Goal: Task Accomplishment & Management: Manage account settings

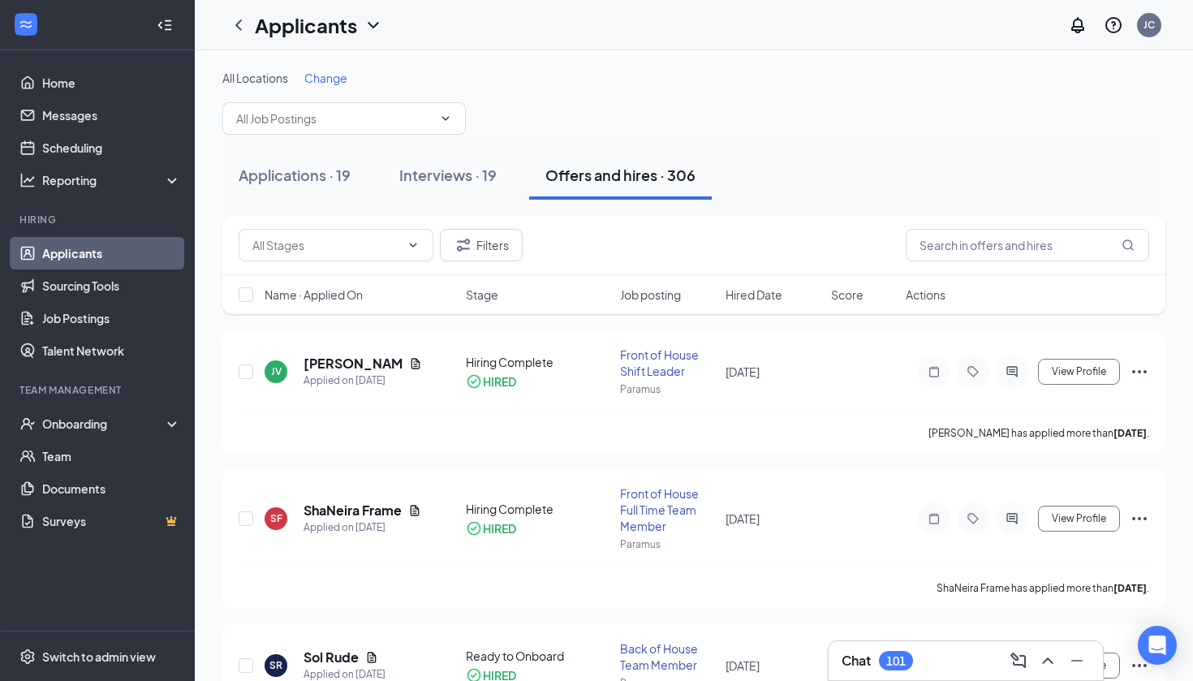
click at [554, 92] on div "All Locations Change" at bounding box center [693, 102] width 943 height 65
click at [84, 317] on link "Job Postings" at bounding box center [111, 318] width 139 height 32
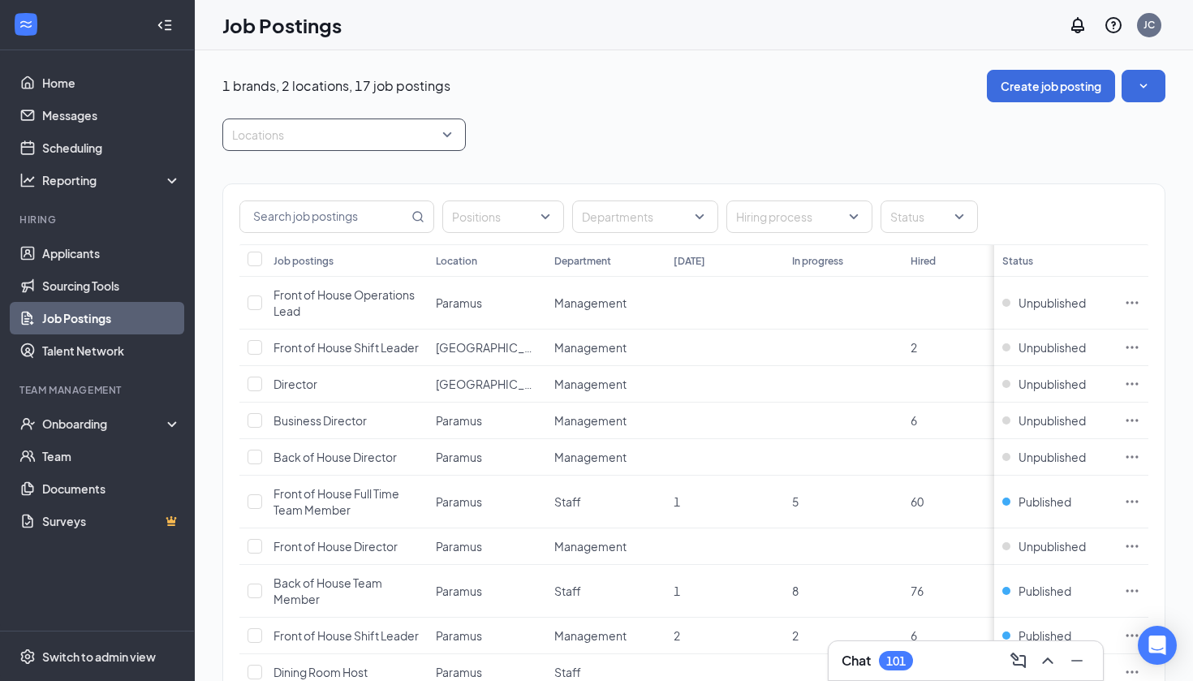
scroll to position [-2, 0]
click at [372, 140] on div at bounding box center [336, 135] width 219 height 26
click at [244, 221] on div at bounding box center [242, 216] width 15 height 15
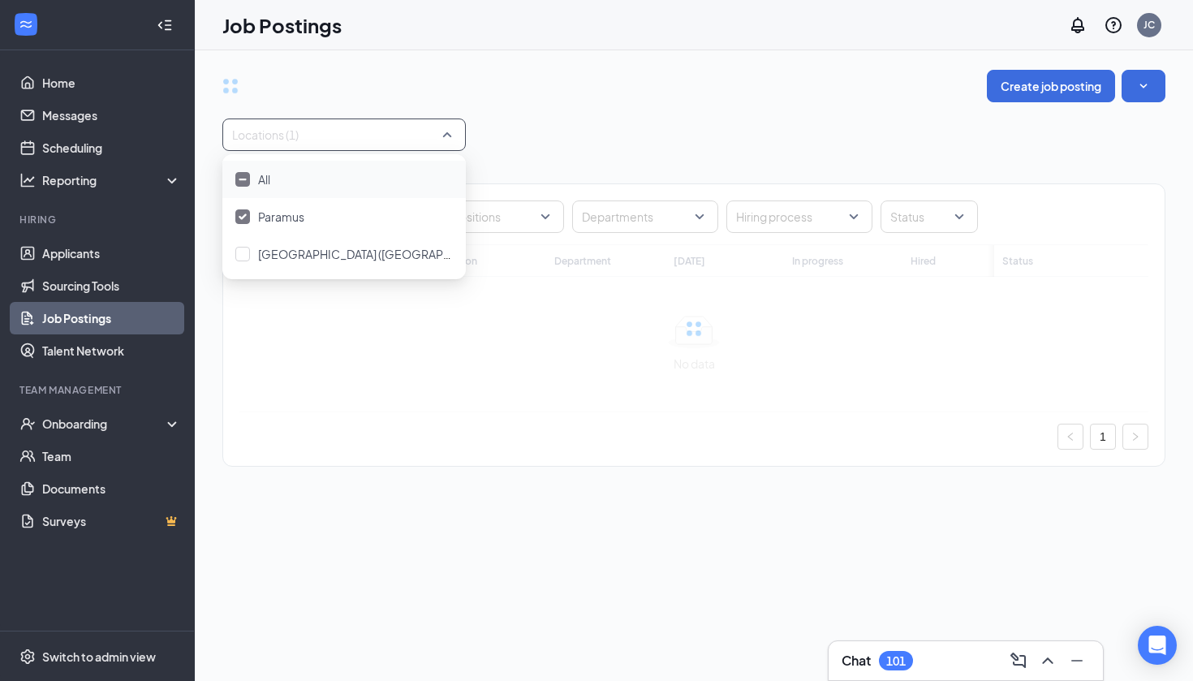
click at [601, 106] on div "Create job posting Locations (1) Positions Departments Hiring process Status Jo…" at bounding box center [693, 276] width 943 height 413
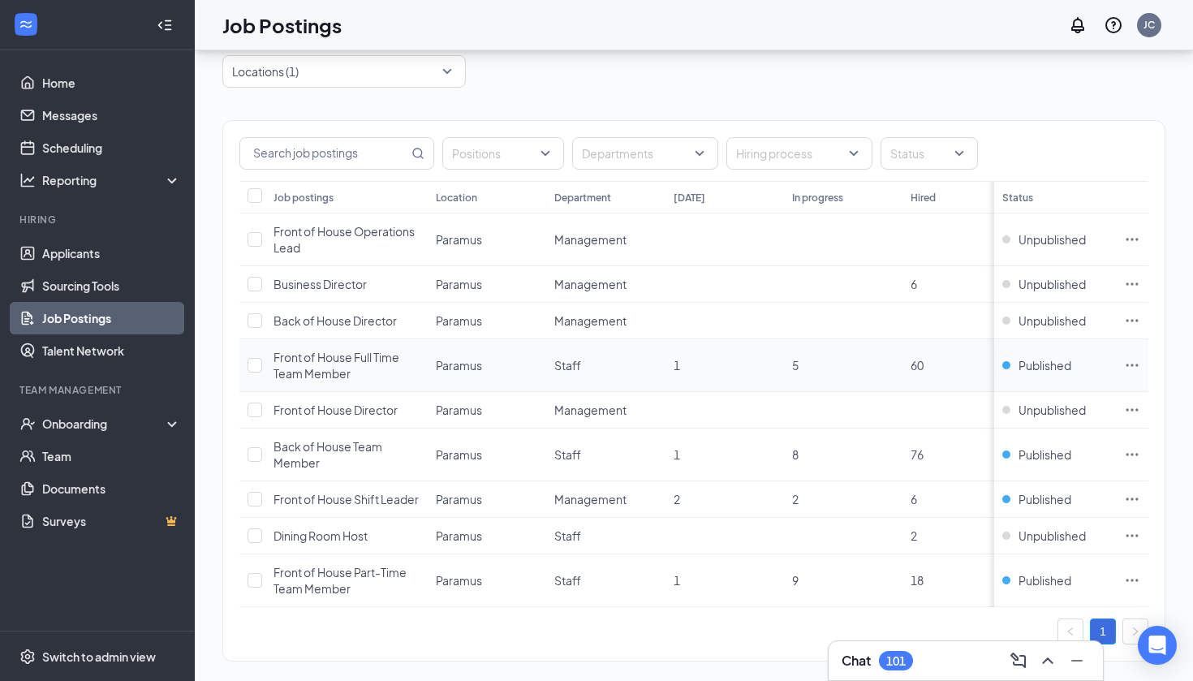
scroll to position [66, 0]
click at [356, 354] on span "Front of House Full Time Team Member" at bounding box center [337, 362] width 126 height 31
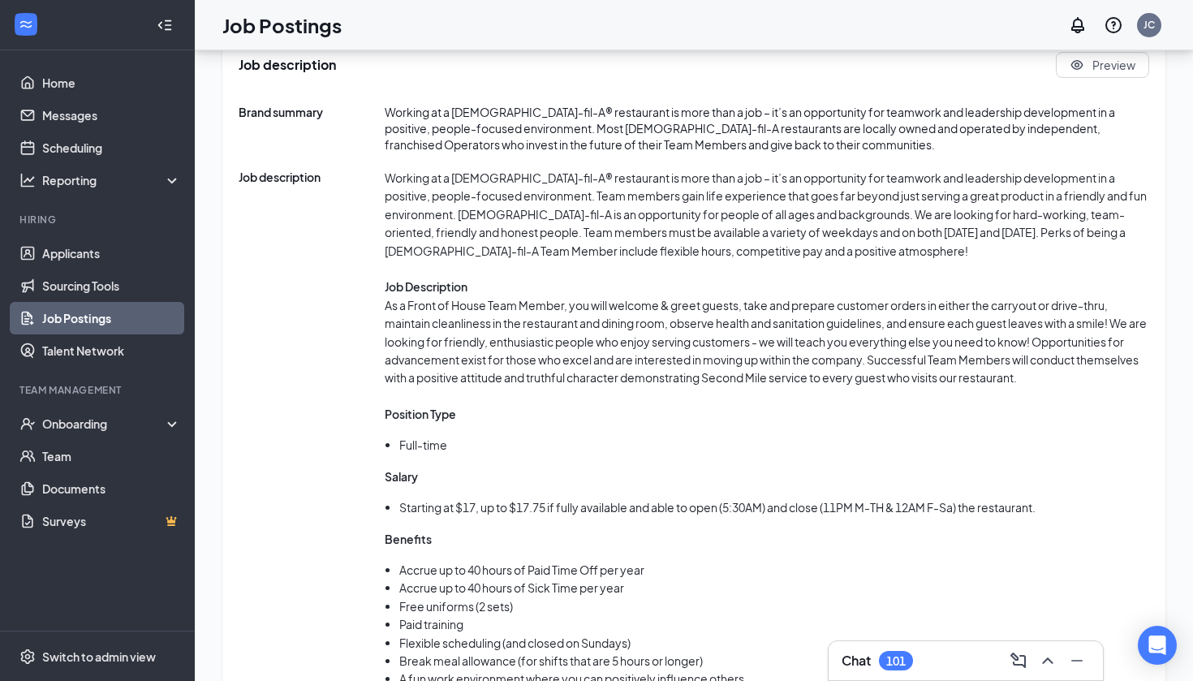
scroll to position [831, 0]
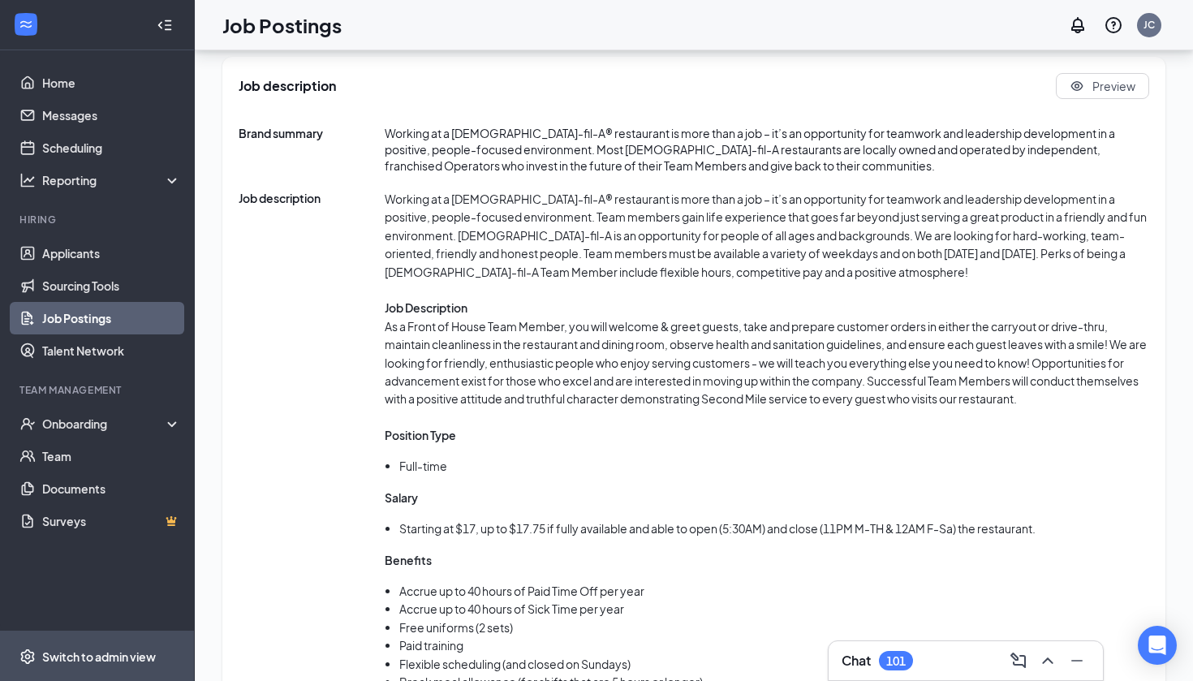
click at [116, 653] on div "Switch to admin view" at bounding box center [99, 657] width 114 height 16
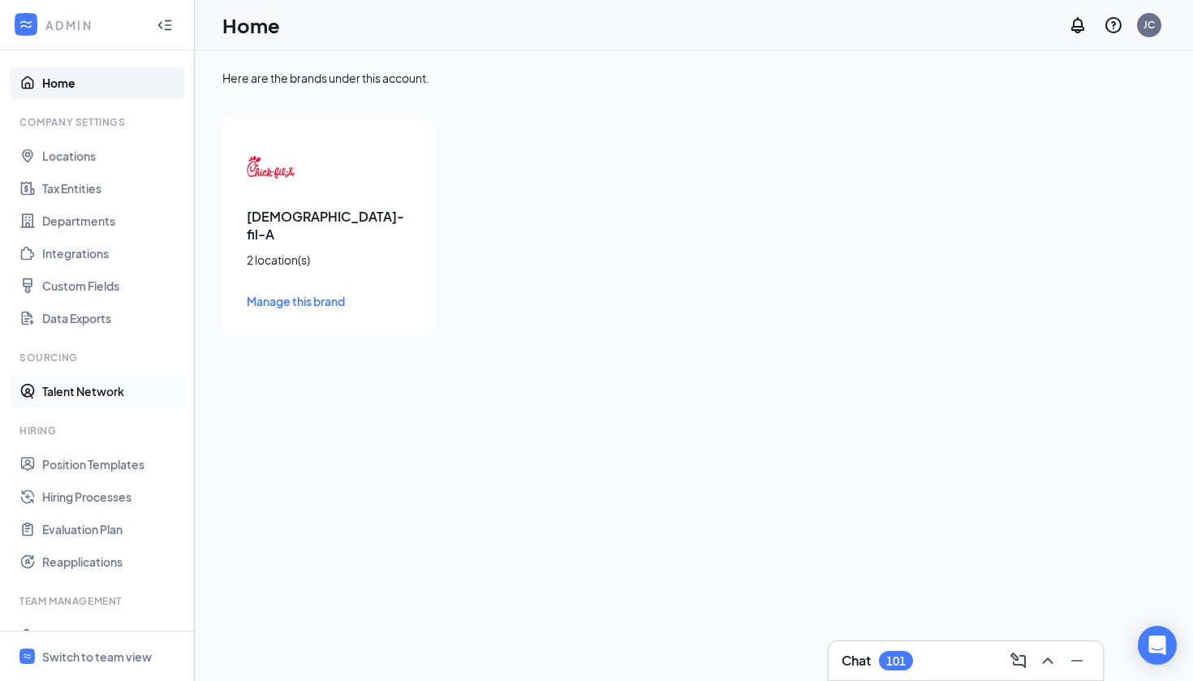
click at [110, 388] on link "Talent Network" at bounding box center [111, 391] width 139 height 32
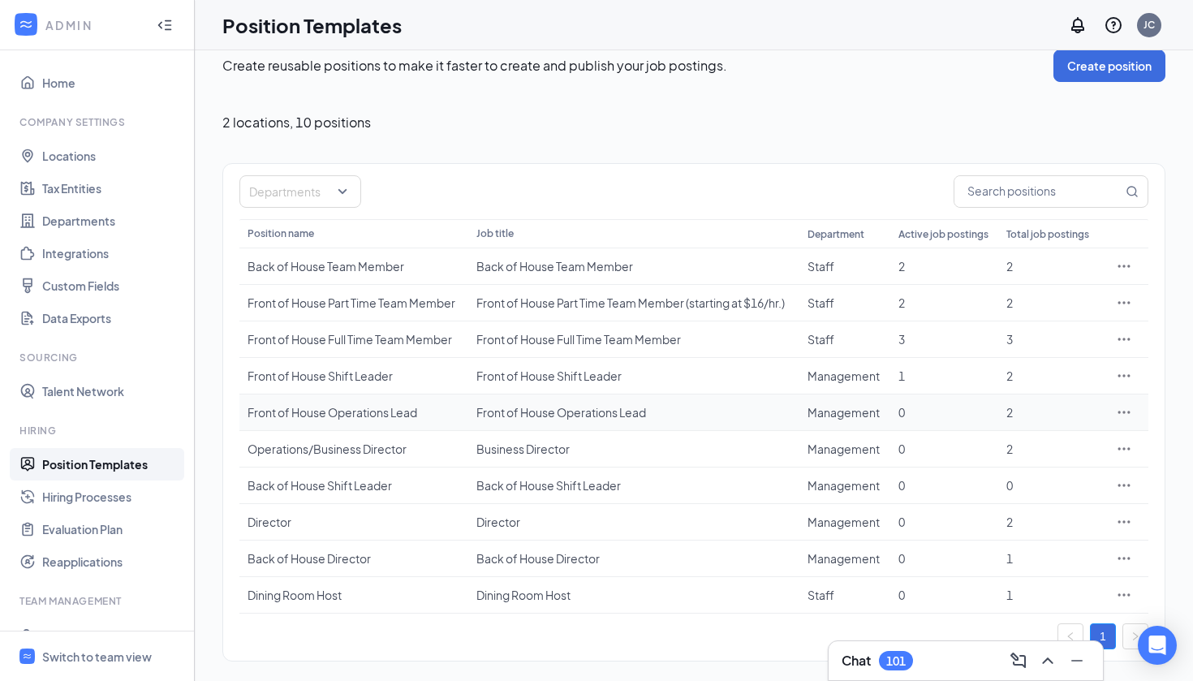
scroll to position [20, 0]
click at [412, 337] on div "Front of House Full Time Team Member" at bounding box center [354, 339] width 213 height 16
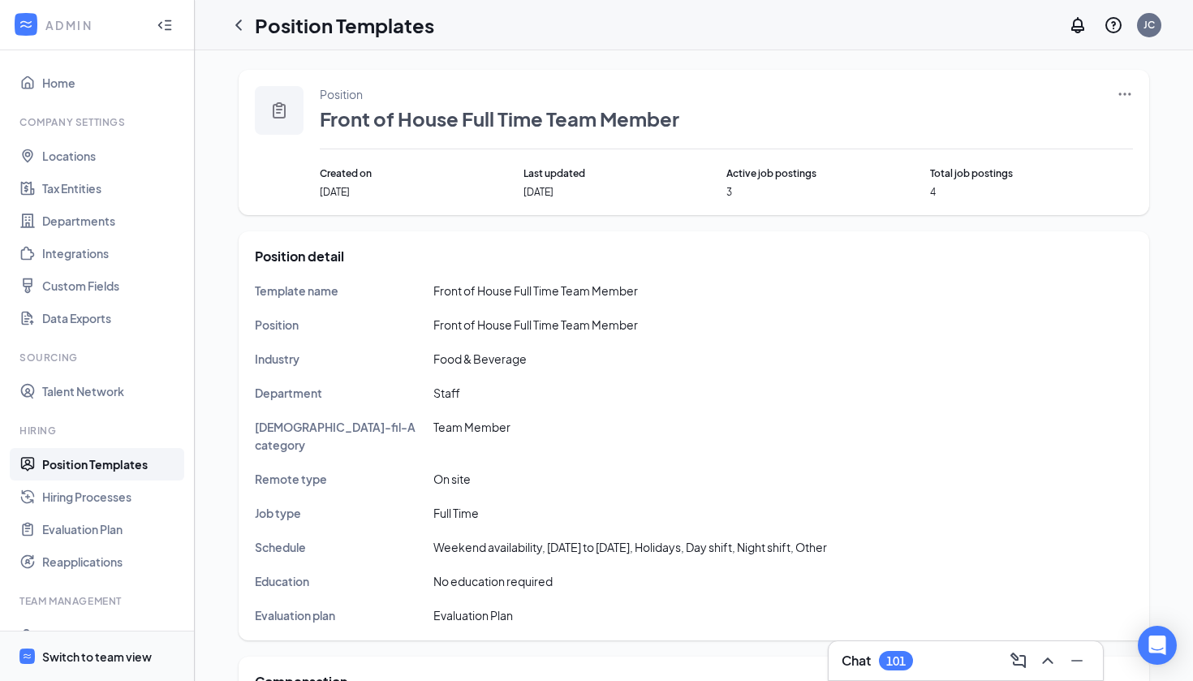
click at [127, 662] on div "Switch to team view" at bounding box center [97, 657] width 110 height 16
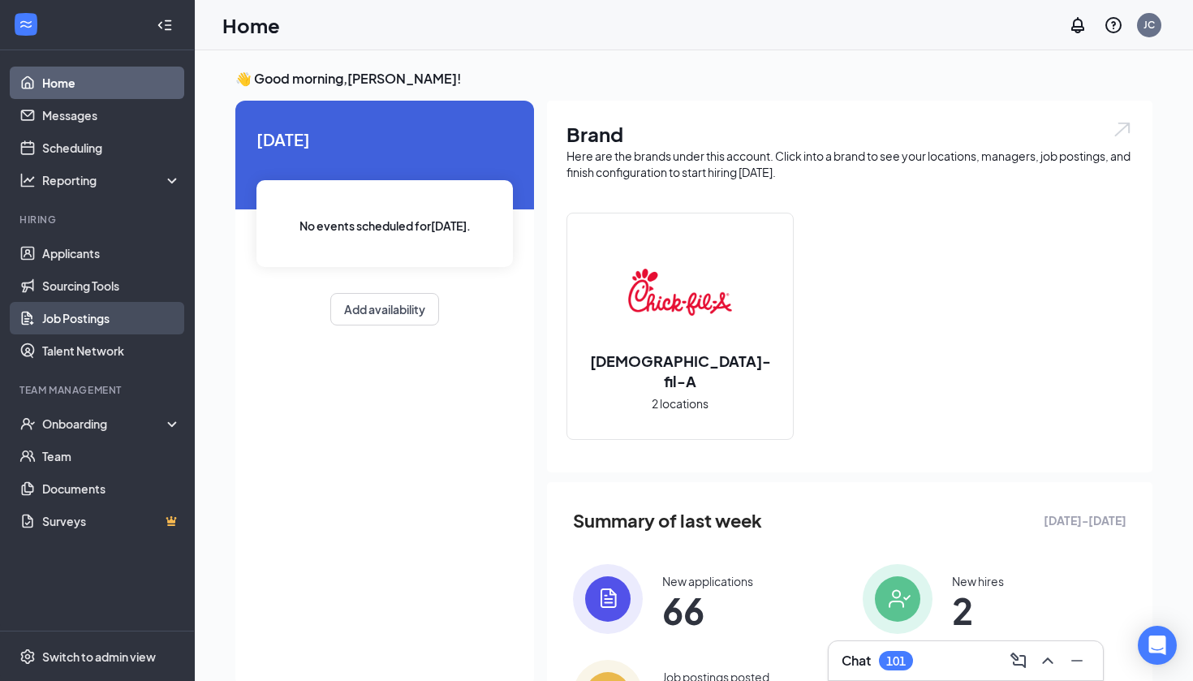
click at [88, 312] on link "Job Postings" at bounding box center [111, 318] width 139 height 32
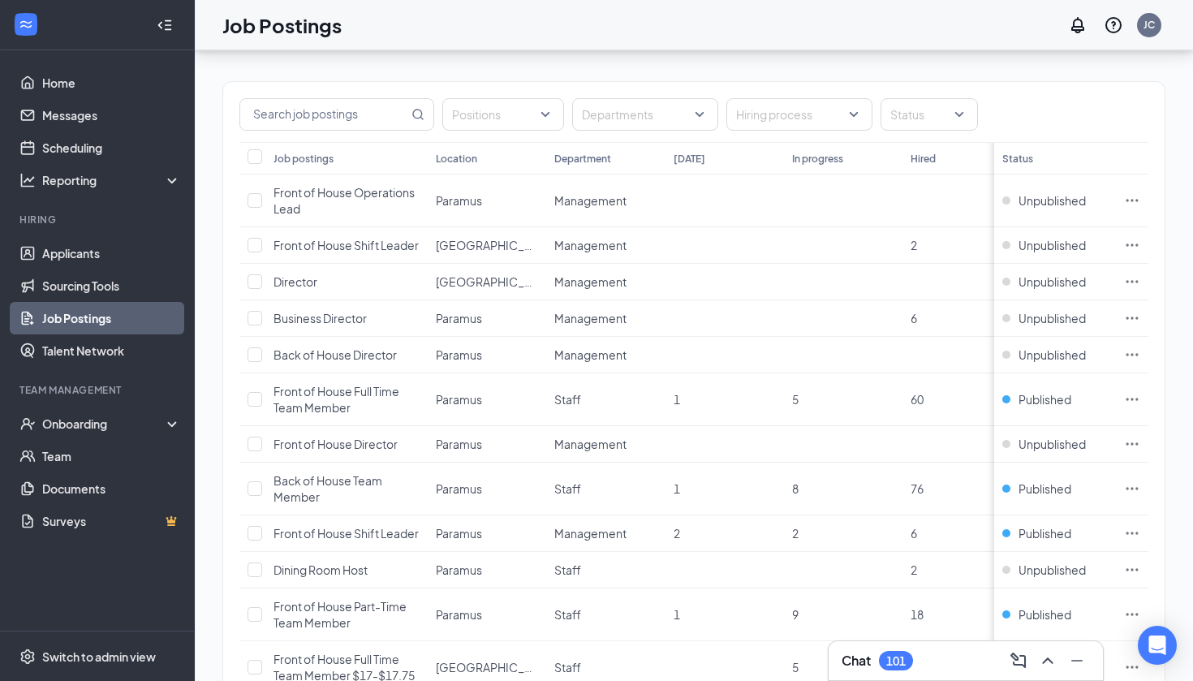
scroll to position [105, 0]
click at [1131, 405] on icon "Ellipses" at bounding box center [1132, 397] width 16 height 16
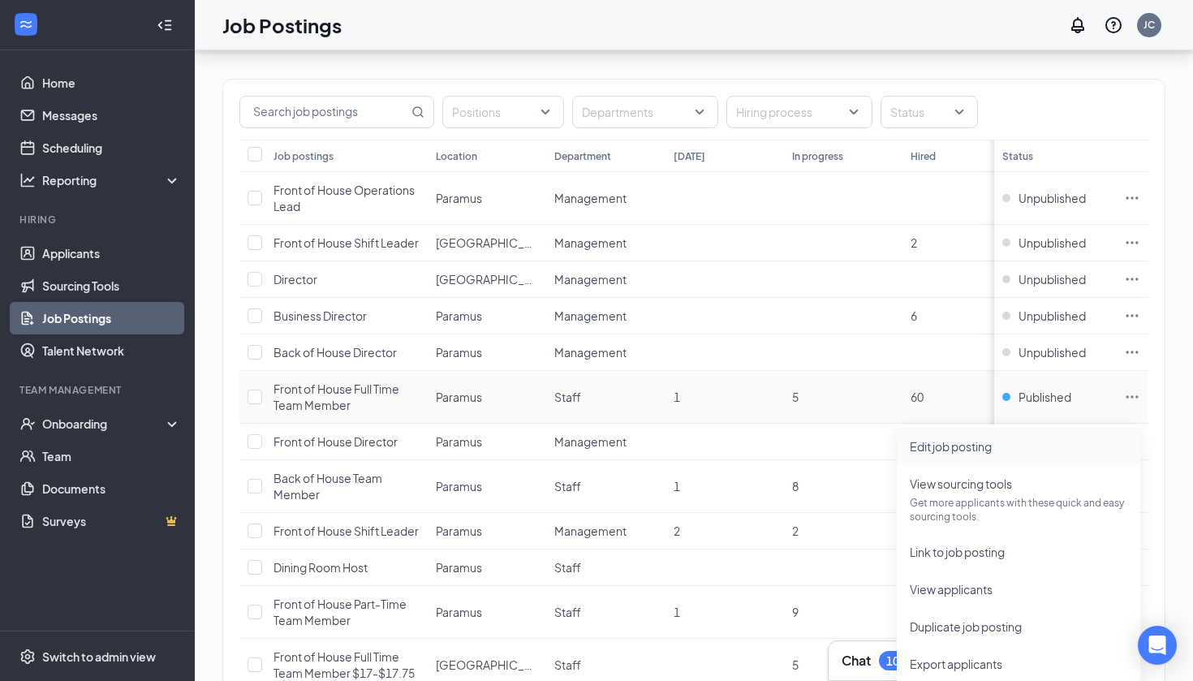
click at [993, 460] on li "Edit job posting" at bounding box center [1019, 446] width 244 height 37
type input "Front of House Full Time Team Member"
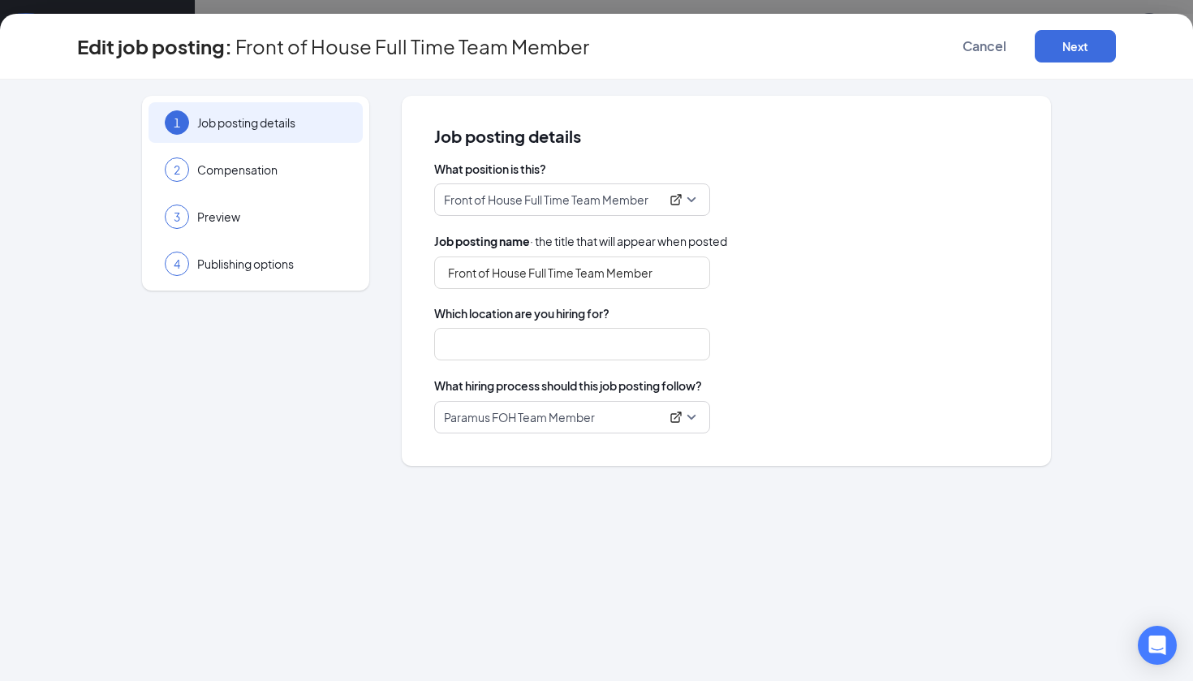
type input "Paramus"
click at [228, 166] on span "Compensation" at bounding box center [271, 170] width 149 height 16
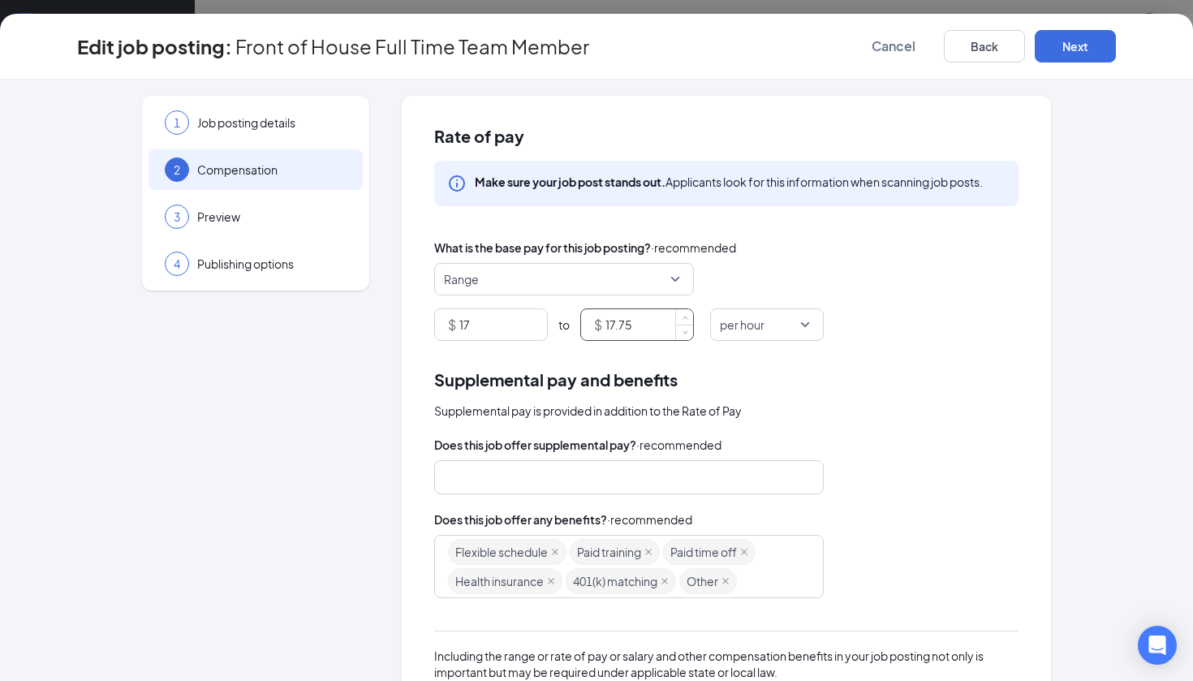
click at [645, 338] on input "17.75" at bounding box center [650, 324] width 88 height 31
type input "18.25"
click at [960, 326] on div "$ 17 to $ 18.25 per hour" at bounding box center [726, 325] width 585 height 32
click at [1060, 61] on button "Next" at bounding box center [1075, 46] width 81 height 32
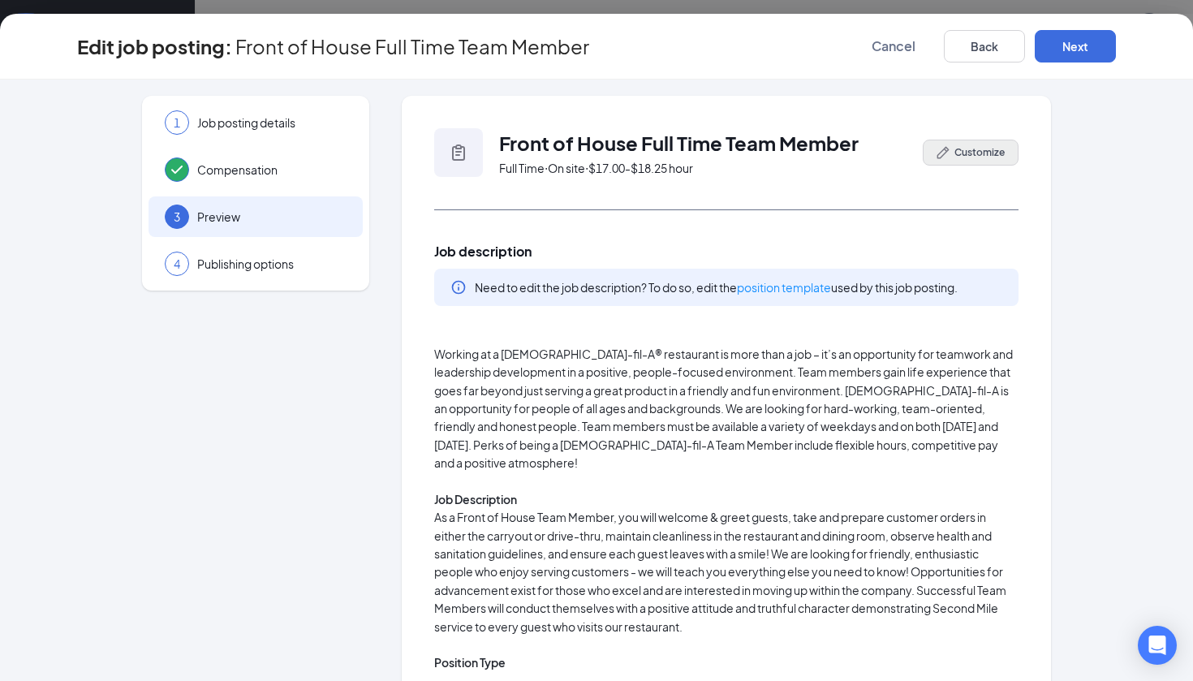
click at [982, 148] on span "Customize" at bounding box center [980, 152] width 50 height 15
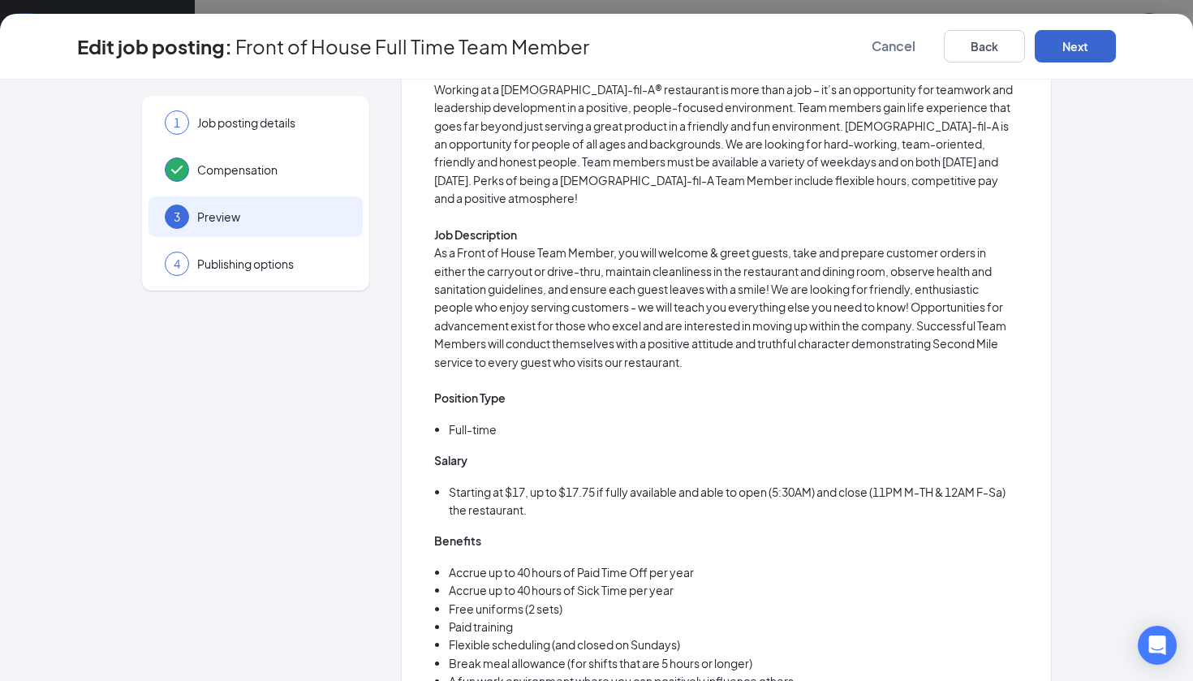
scroll to position [-1, 0]
click at [1080, 60] on button "Next" at bounding box center [1075, 46] width 81 height 32
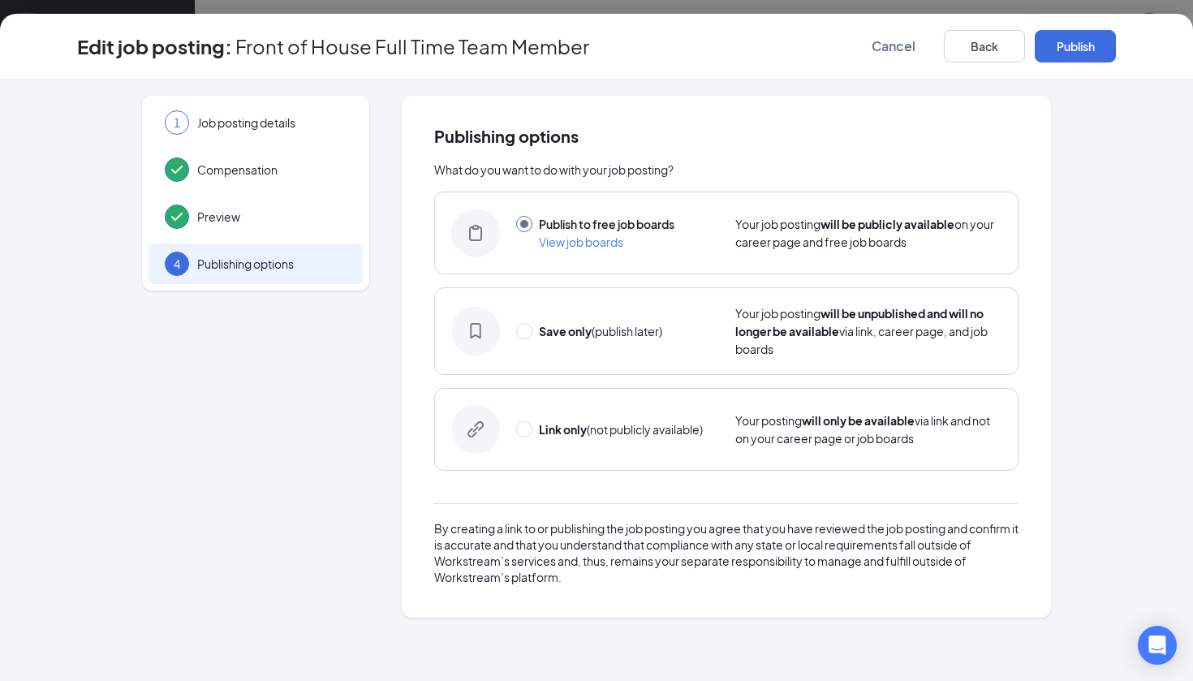
scroll to position [0, 0]
click at [1072, 46] on button "Publish" at bounding box center [1075, 46] width 81 height 32
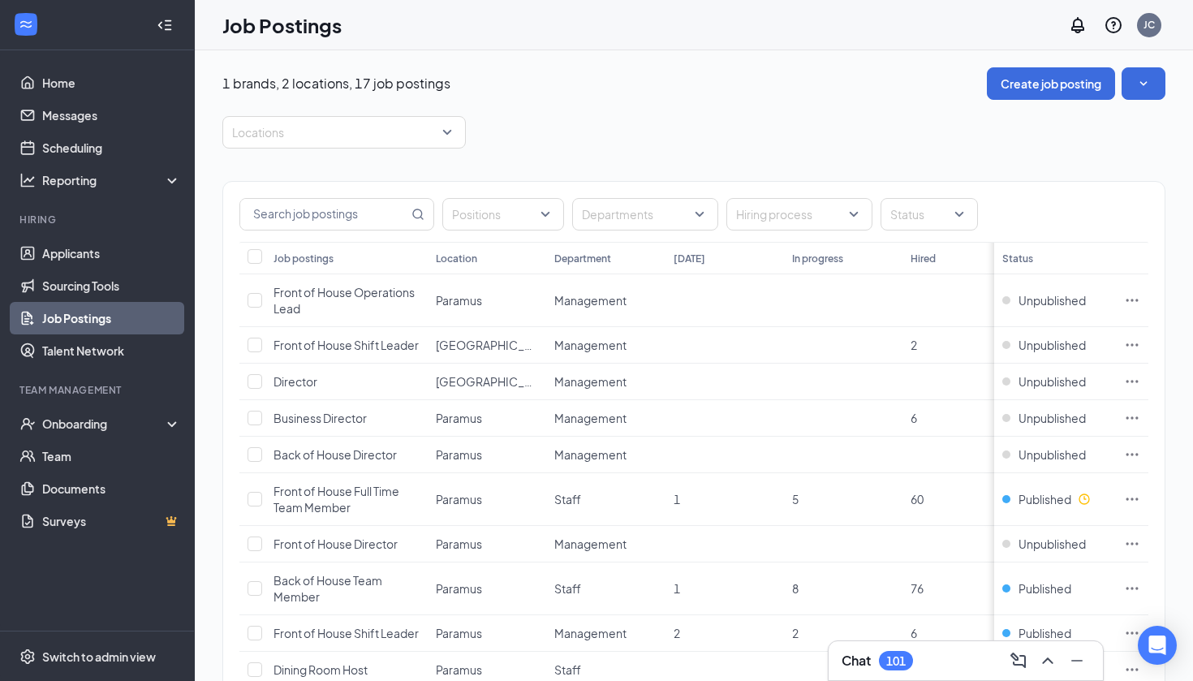
scroll to position [266, 0]
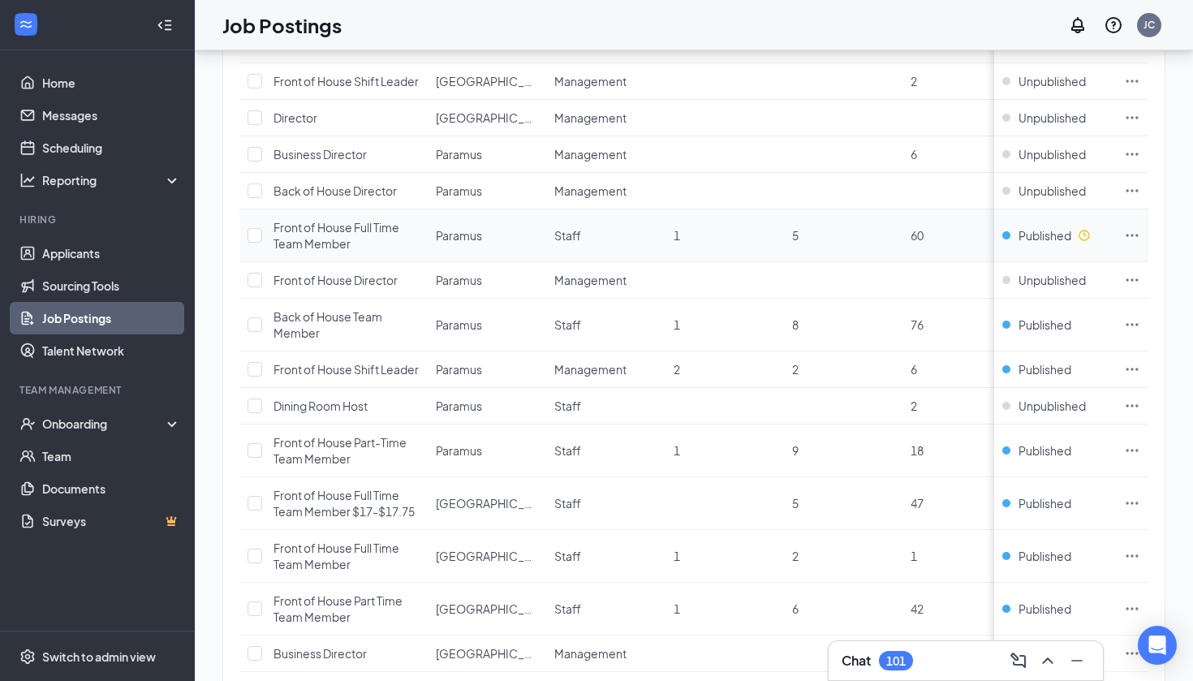
click at [1143, 252] on td at bounding box center [1132, 235] width 32 height 53
click at [1137, 236] on icon "Ellipses" at bounding box center [1133, 235] width 12 height 2
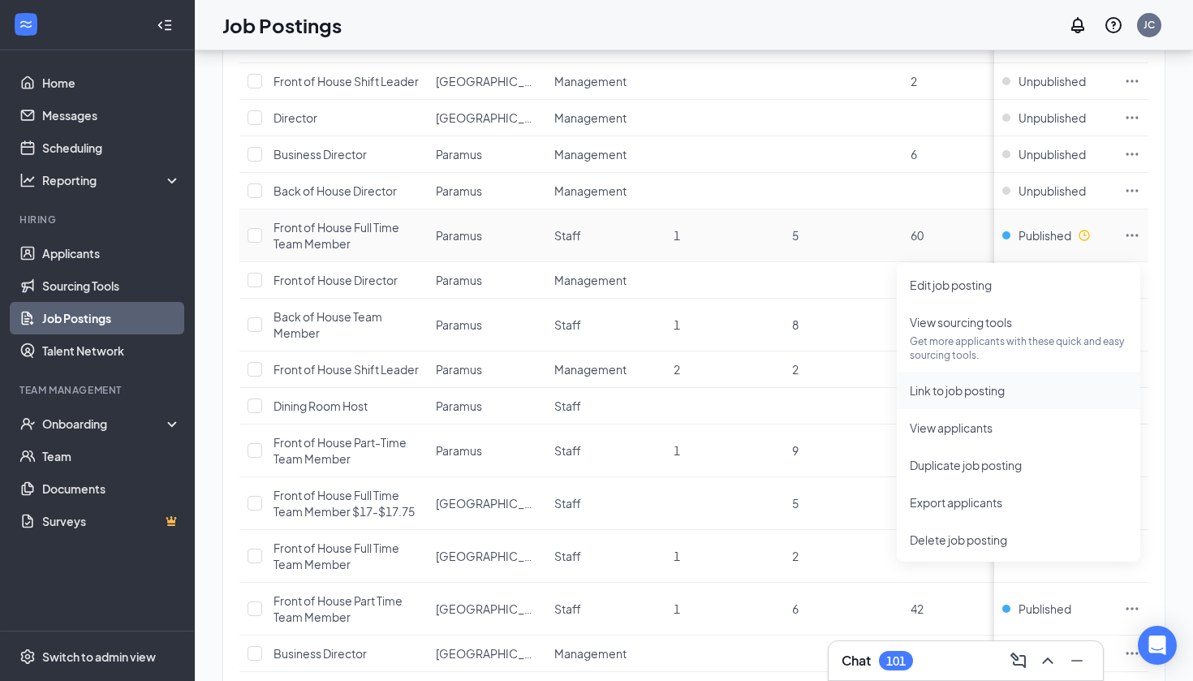
click at [990, 399] on li "Link to job posting" at bounding box center [1019, 390] width 244 height 37
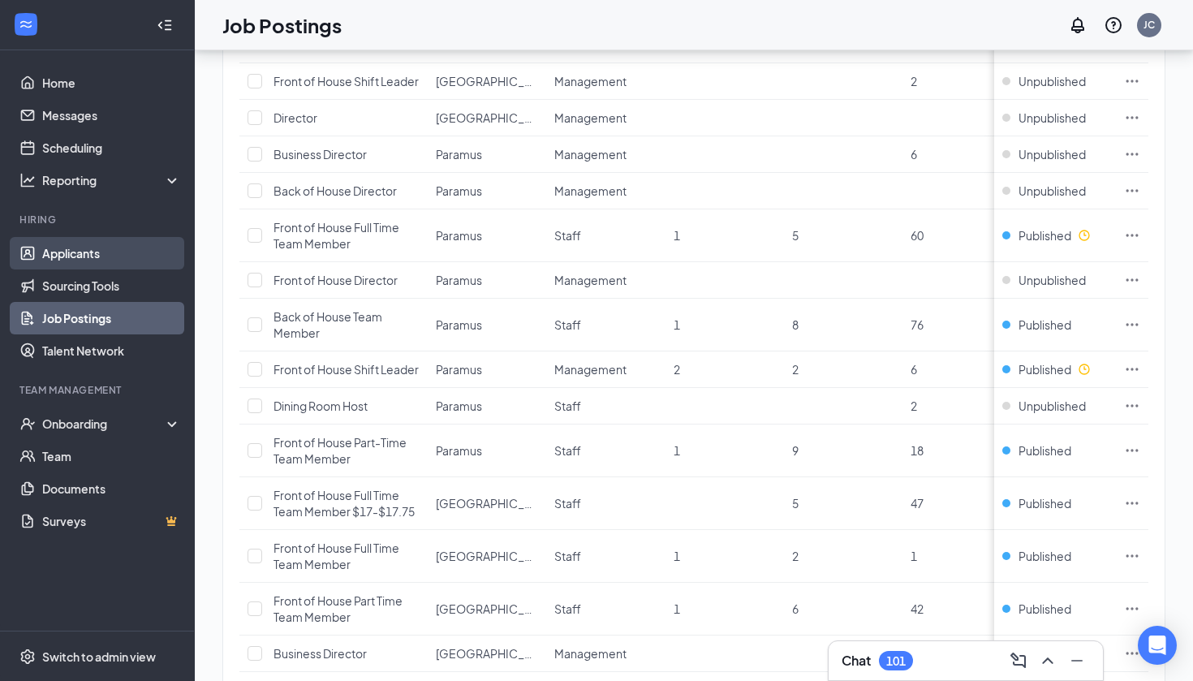
click at [60, 260] on link "Applicants" at bounding box center [111, 253] width 139 height 32
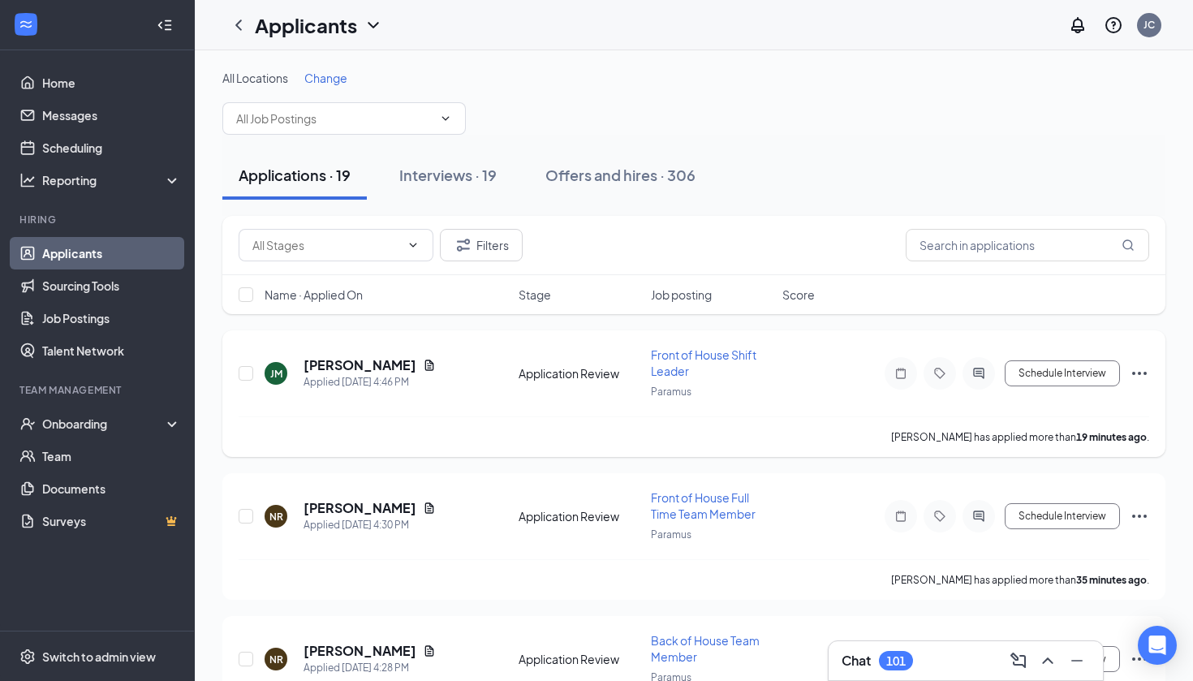
click at [1141, 373] on icon "Ellipses" at bounding box center [1140, 373] width 15 height 3
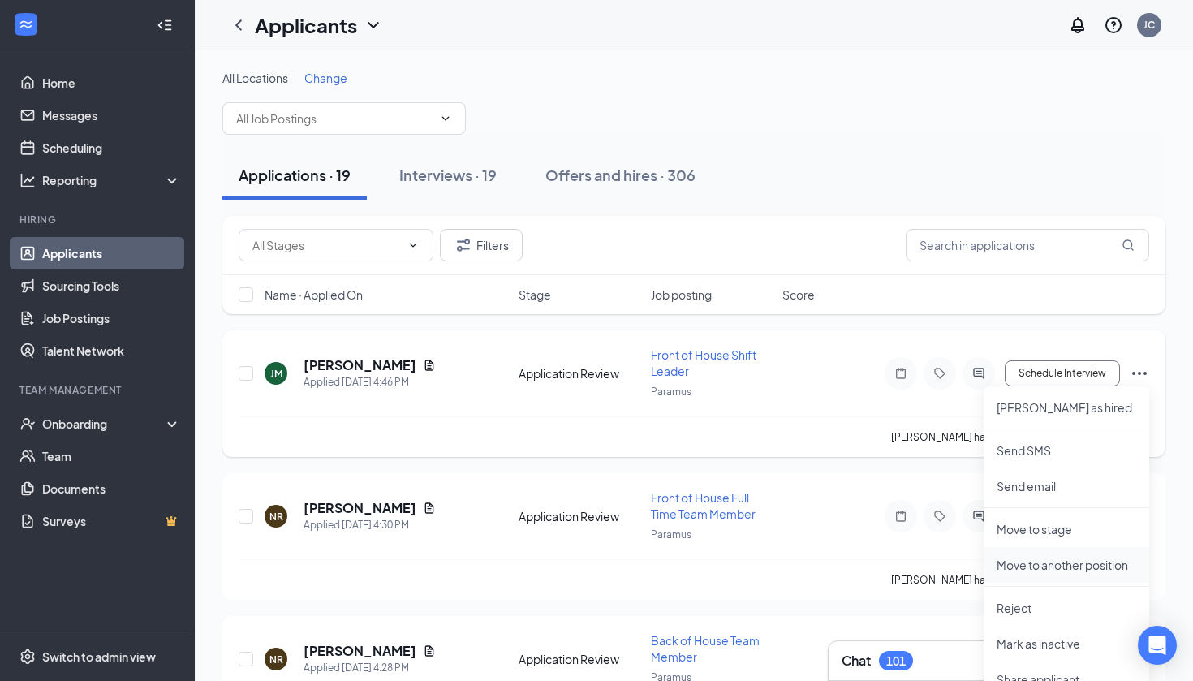
click at [1055, 563] on p "Move to another position" at bounding box center [1067, 565] width 140 height 16
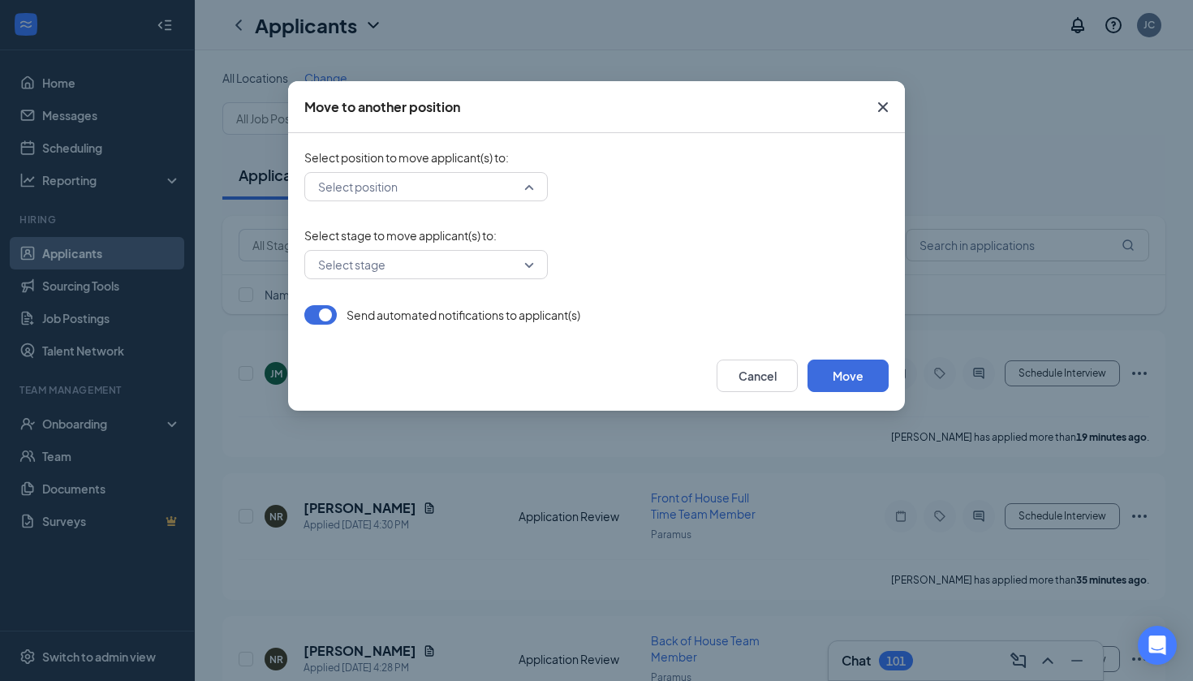
click at [493, 185] on input "search" at bounding box center [420, 187] width 213 height 28
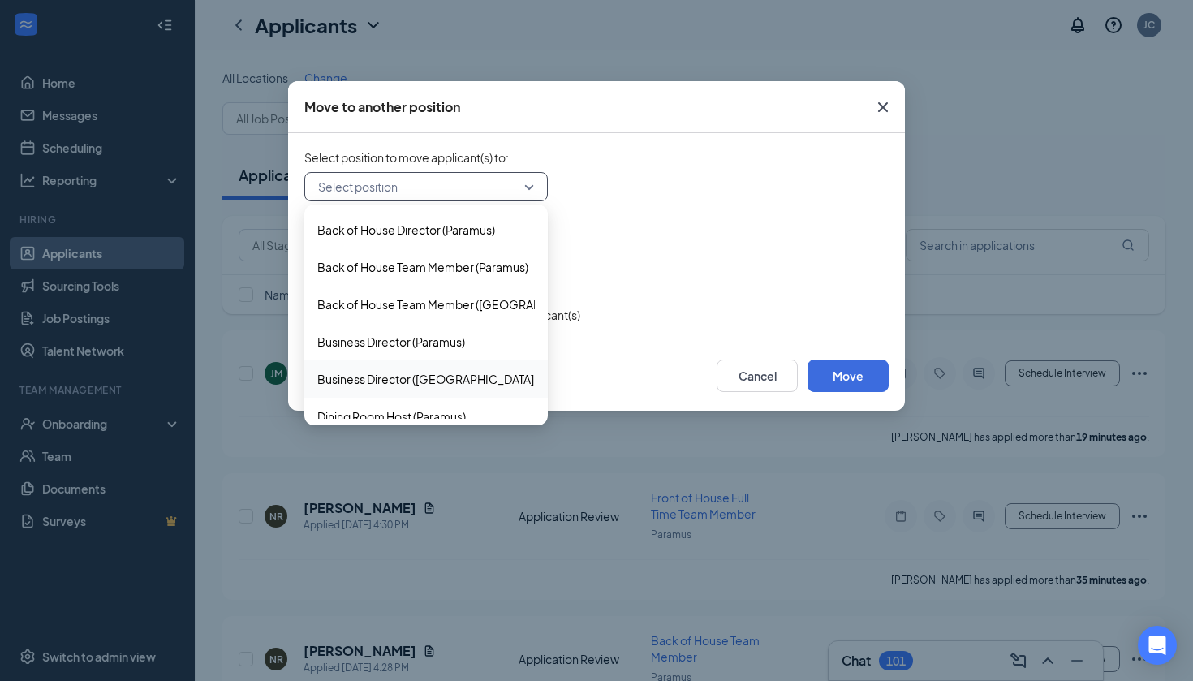
click at [893, 104] on span "Close" at bounding box center [883, 107] width 44 height 44
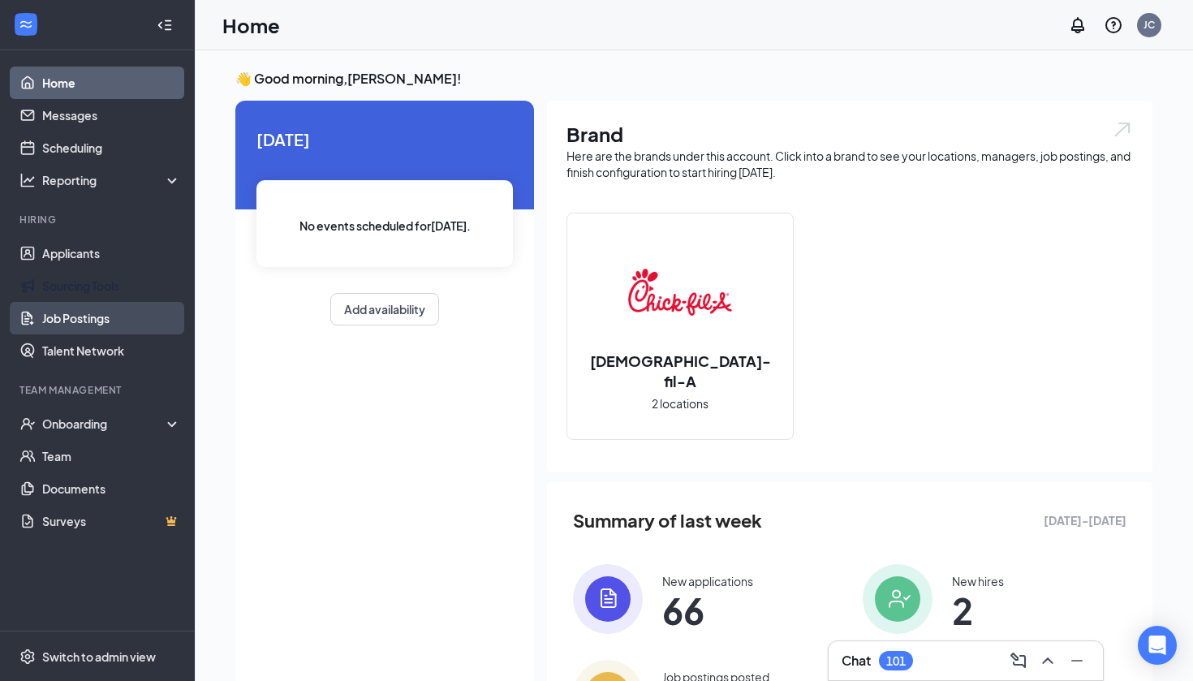
click at [86, 308] on link "Job Postings" at bounding box center [111, 318] width 139 height 32
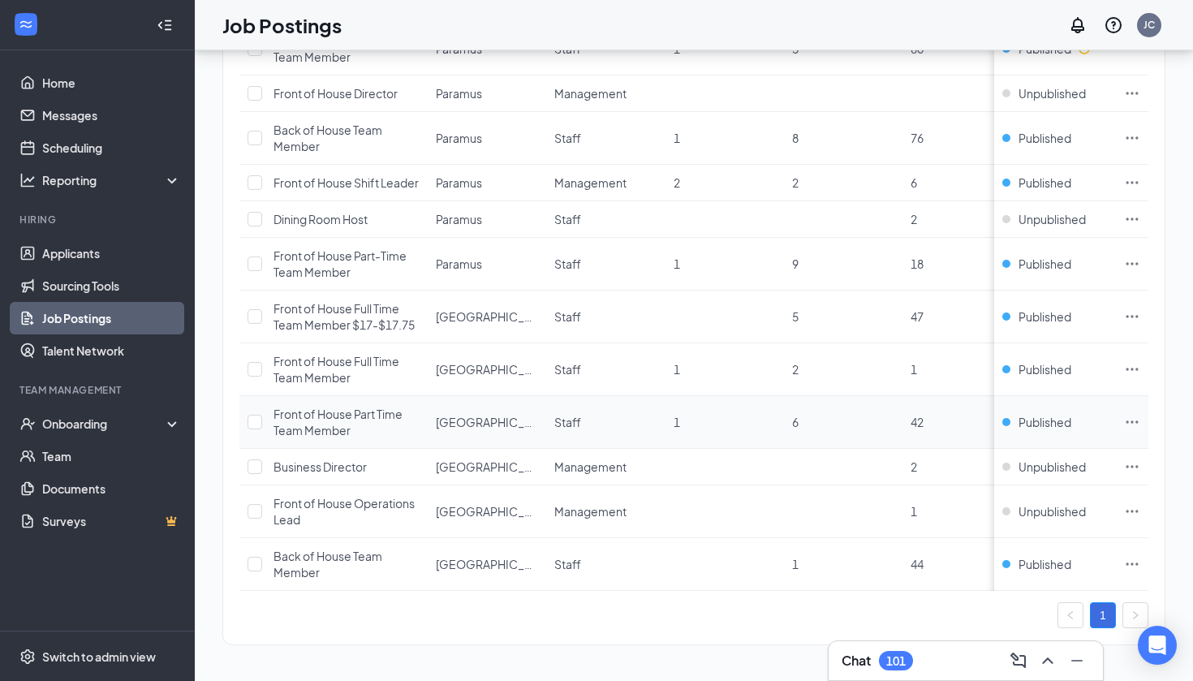
scroll to position [485, 0]
click at [1133, 365] on icon "Ellipses" at bounding box center [1132, 369] width 16 height 16
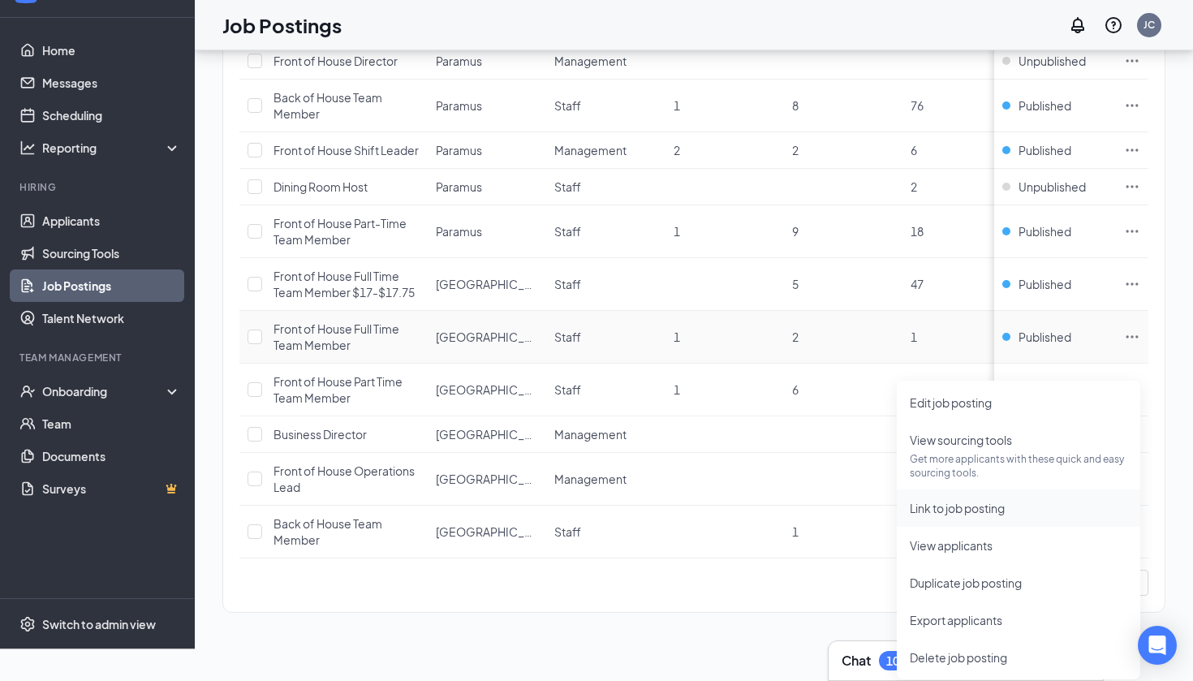
click at [963, 502] on span "Link to job posting" at bounding box center [957, 508] width 95 height 15
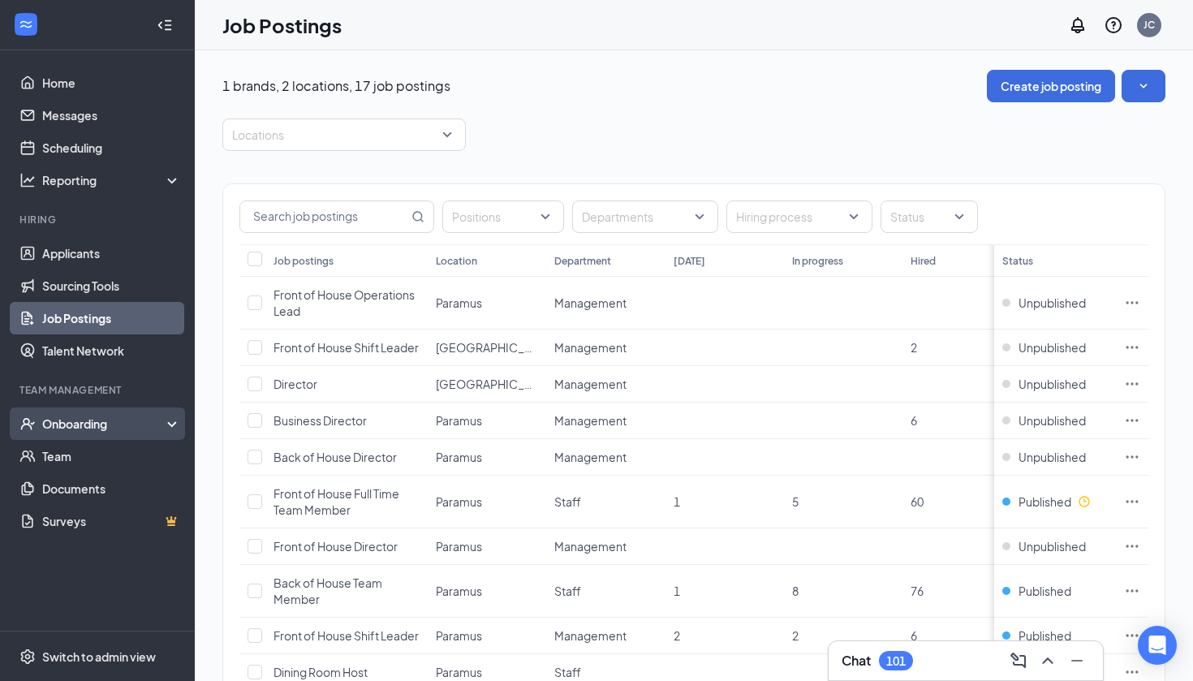
scroll to position [0, 0]
click at [74, 436] on div "Onboarding" at bounding box center [97, 424] width 195 height 32
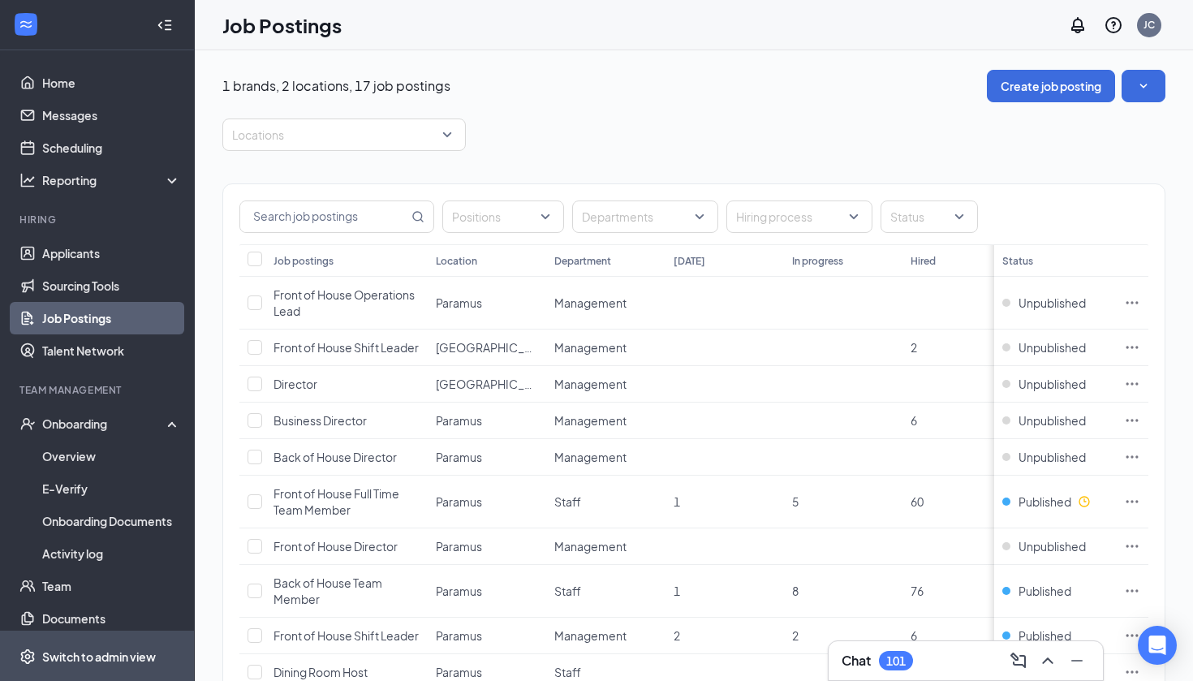
click at [69, 649] on div "Switch to admin view" at bounding box center [99, 657] width 114 height 16
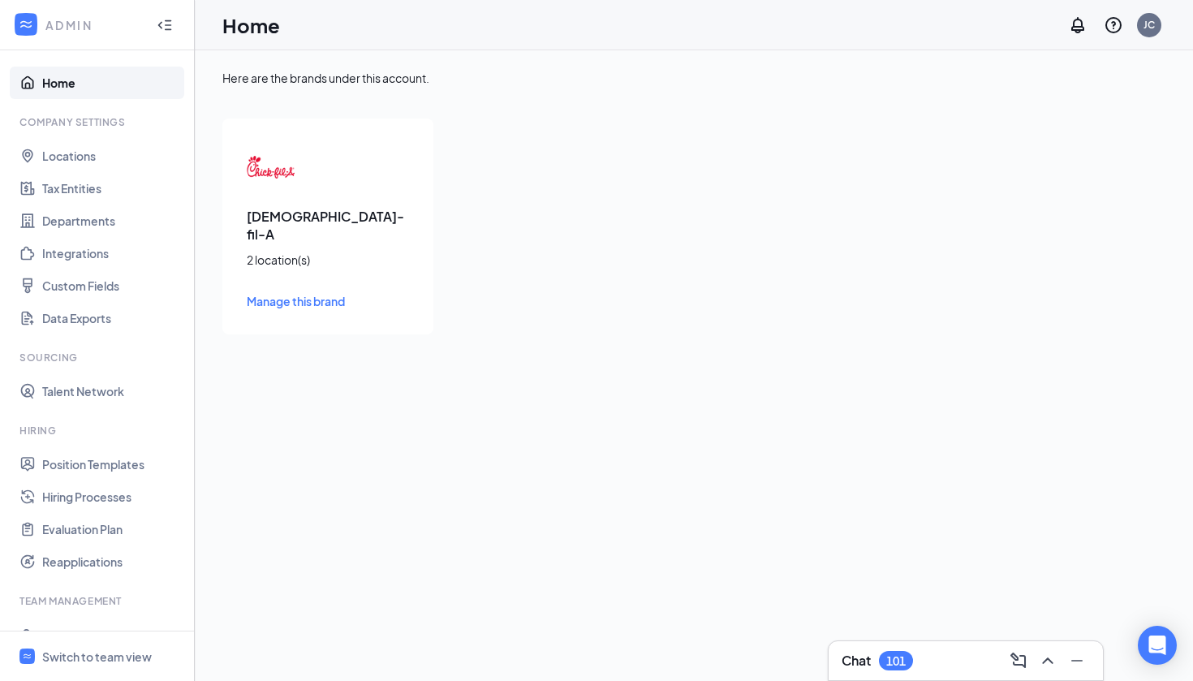
click at [106, 369] on li "Sourcing Talent Network" at bounding box center [97, 379] width 194 height 57
click at [87, 467] on link "Position Templates" at bounding box center [111, 464] width 139 height 32
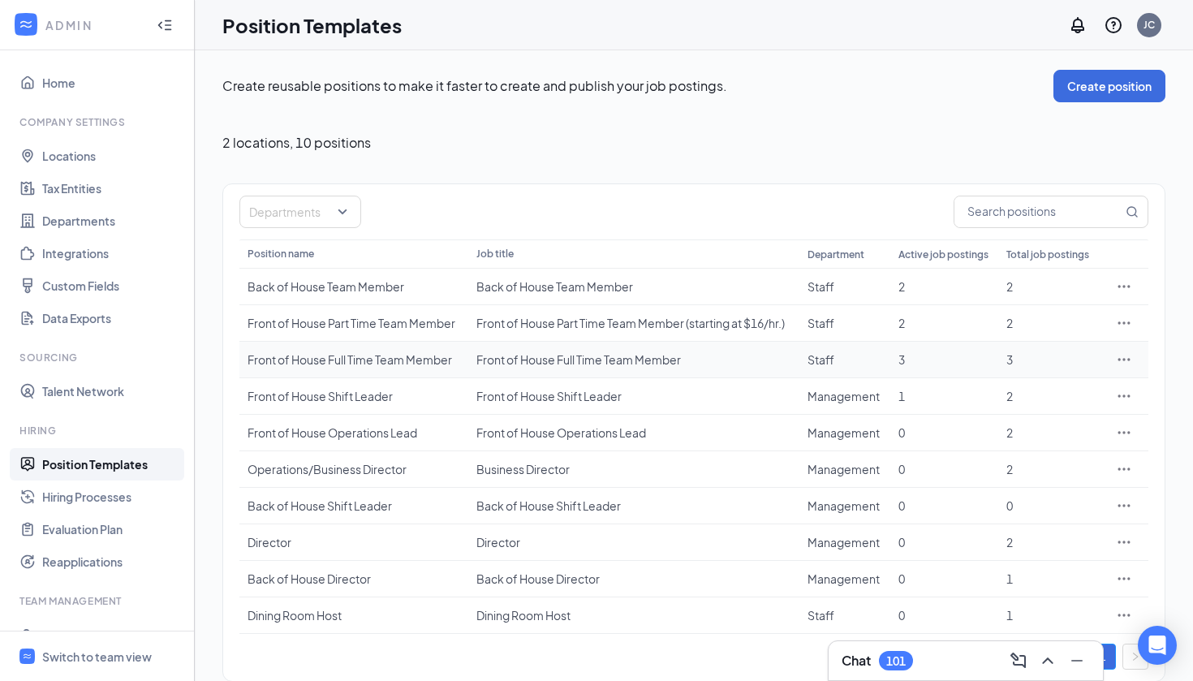
click at [396, 361] on div "Front of House Full Time Team Member" at bounding box center [354, 360] width 213 height 16
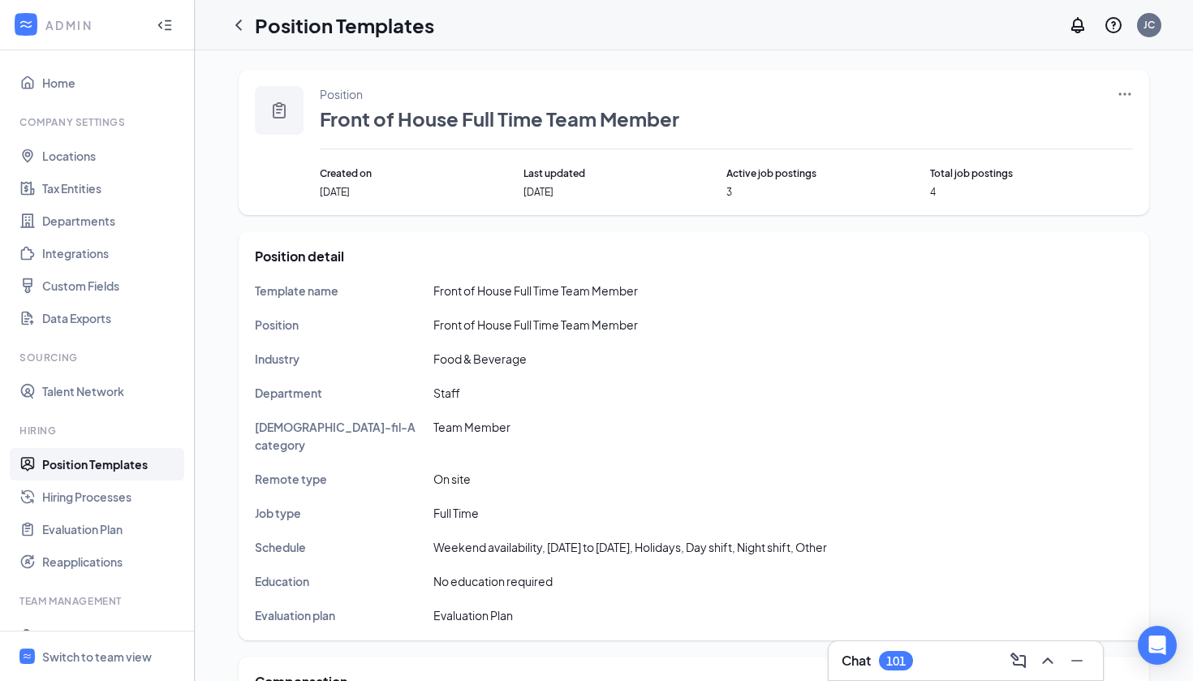
click at [1129, 78] on div "Position Front of House Full Time Team Member Created on Dec 6, 2023 Last updat…" at bounding box center [694, 142] width 911 height 145
click at [1129, 93] on icon "Ellipses" at bounding box center [1125, 94] width 16 height 16
click at [1044, 128] on span "Edit" at bounding box center [1051, 128] width 140 height 18
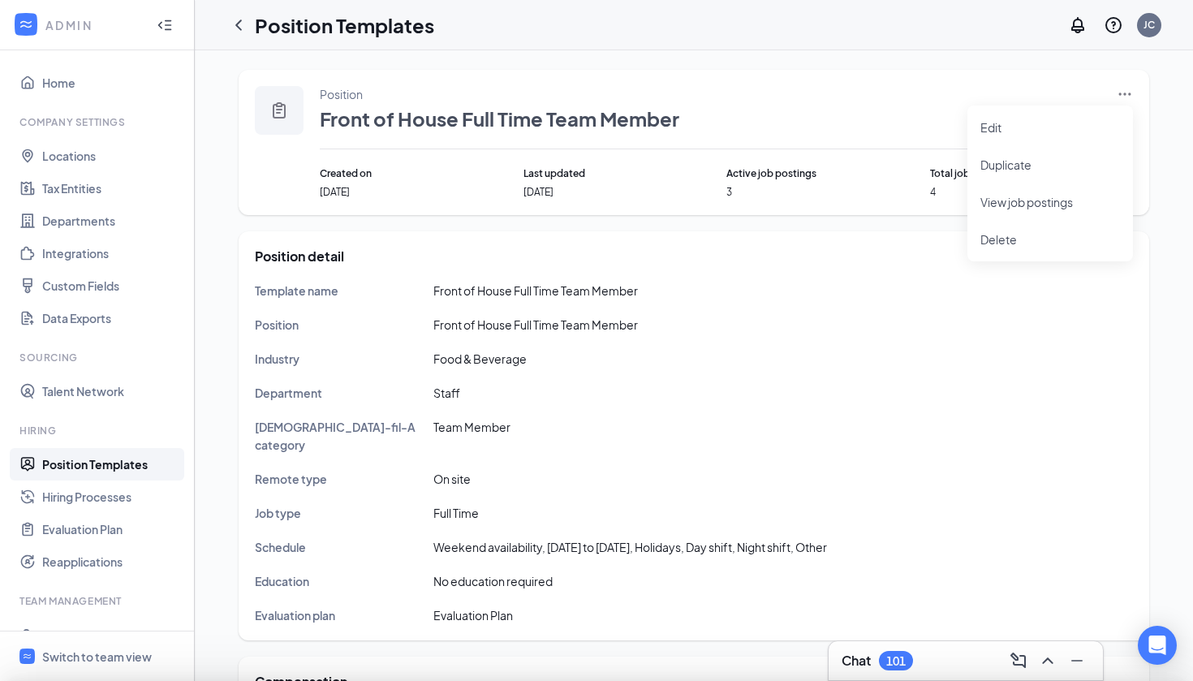
type input "Staff"
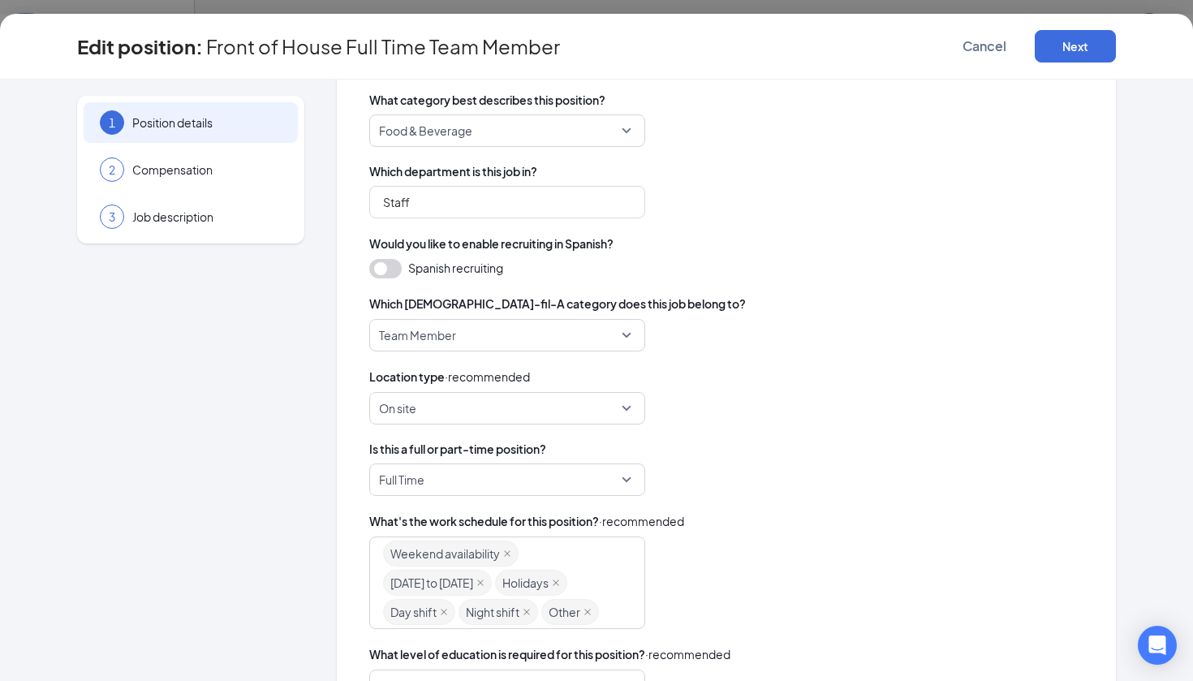
scroll to position [281, 0]
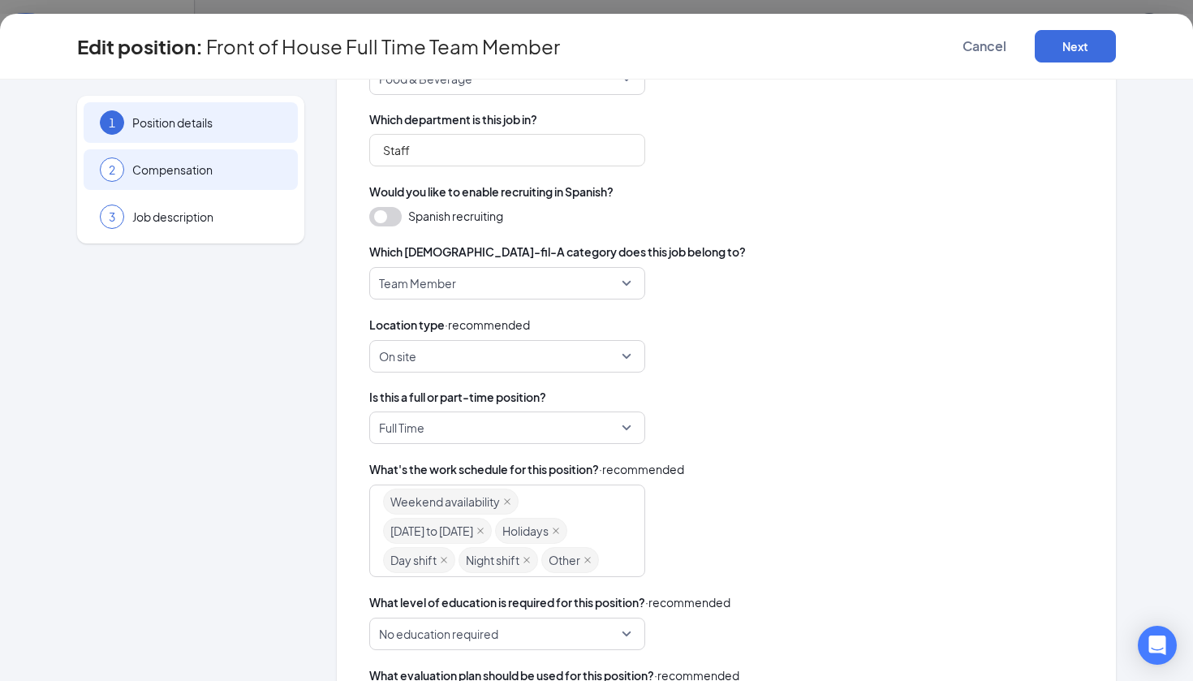
click at [251, 188] on div "2 Compensation" at bounding box center [191, 169] width 214 height 41
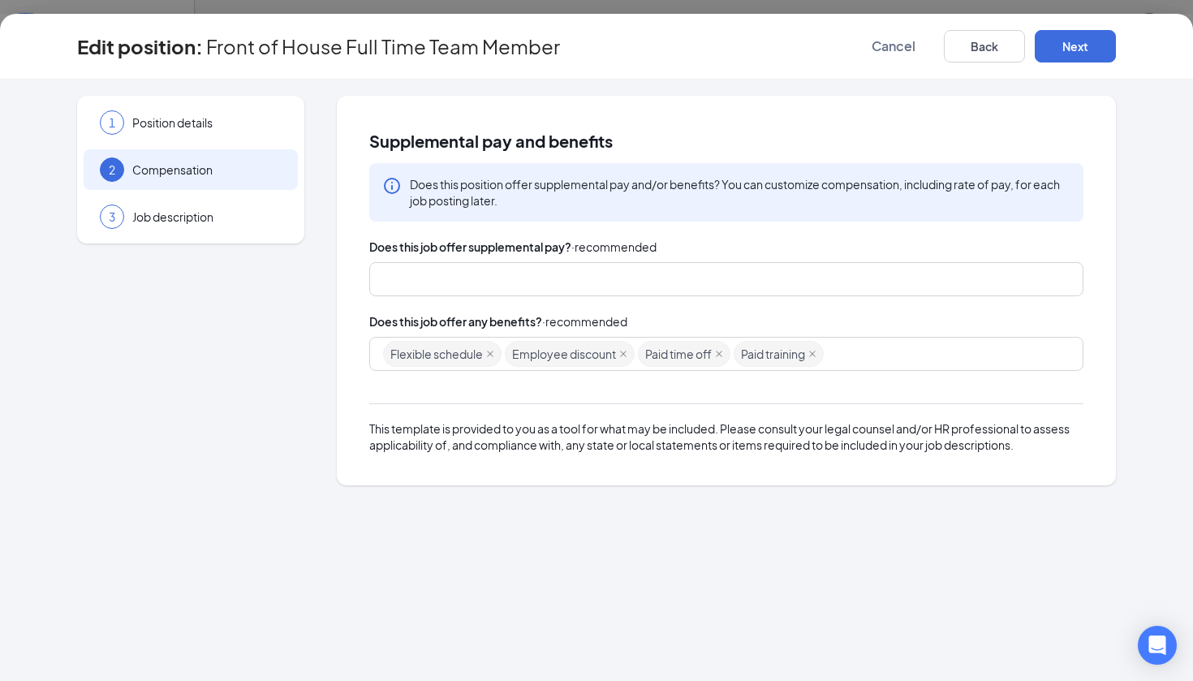
scroll to position [0, 0]
click at [252, 222] on span "Job description" at bounding box center [206, 217] width 149 height 16
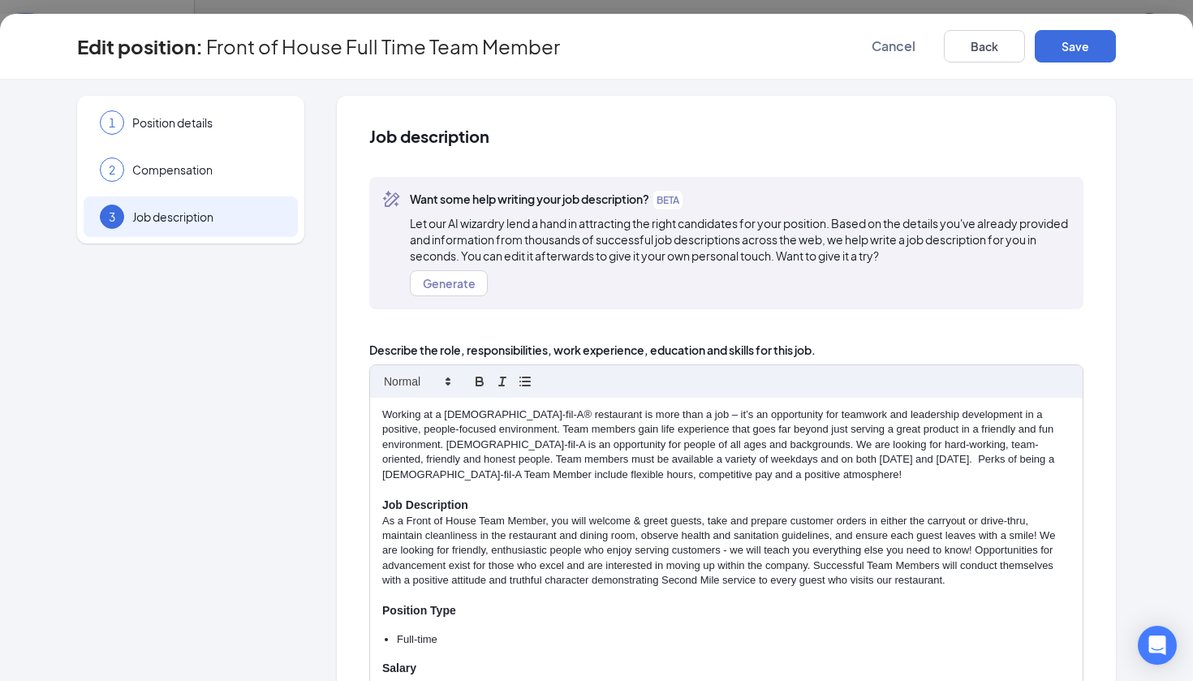
scroll to position [218, 0]
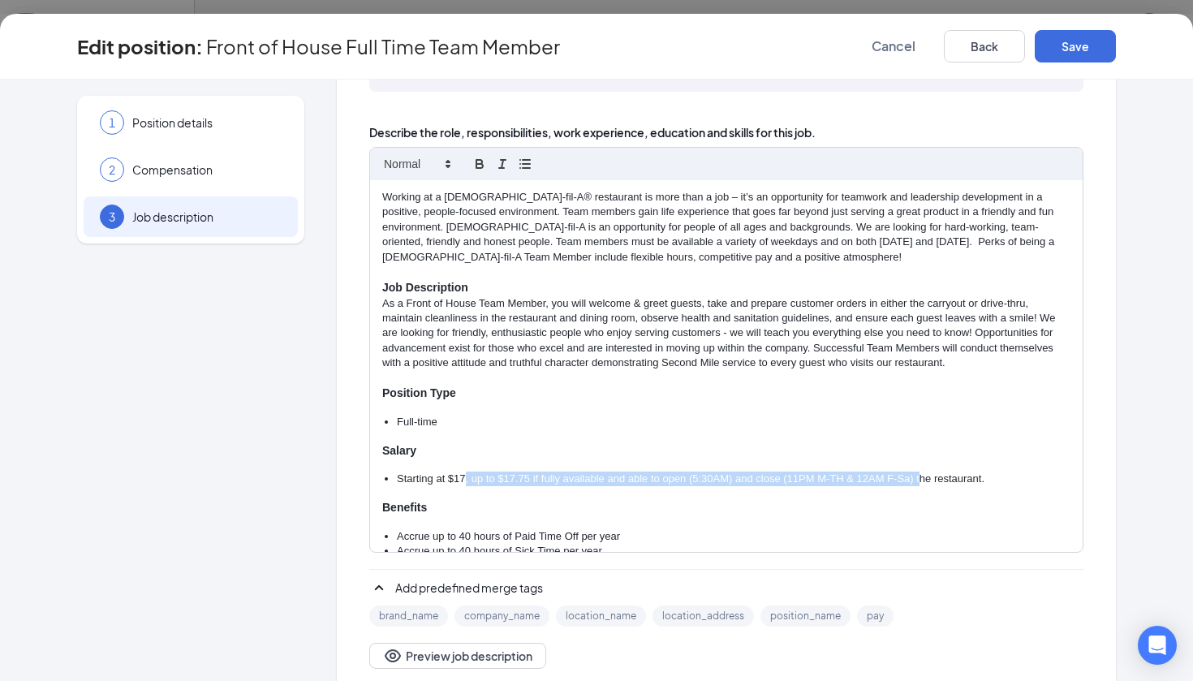
drag, startPoint x: 464, startPoint y: 475, endPoint x: 920, endPoint y: 477, distance: 455.4
click at [920, 477] on li "Starting at $17, up to $17.75 if fully available and able to open (5:30AM) and …" at bounding box center [734, 479] width 674 height 15
click at [1002, 482] on div "Working at a Chick-fil-A® restaurant is more than a job – it’s an opportunity f…" at bounding box center [726, 366] width 713 height 372
drag, startPoint x: 988, startPoint y: 477, endPoint x: 464, endPoint y: 467, distance: 523.7
click at [464, 472] on li "Starting at $17, up to $17.75 if fully available and able to open (5:30AM) and …" at bounding box center [734, 479] width 674 height 15
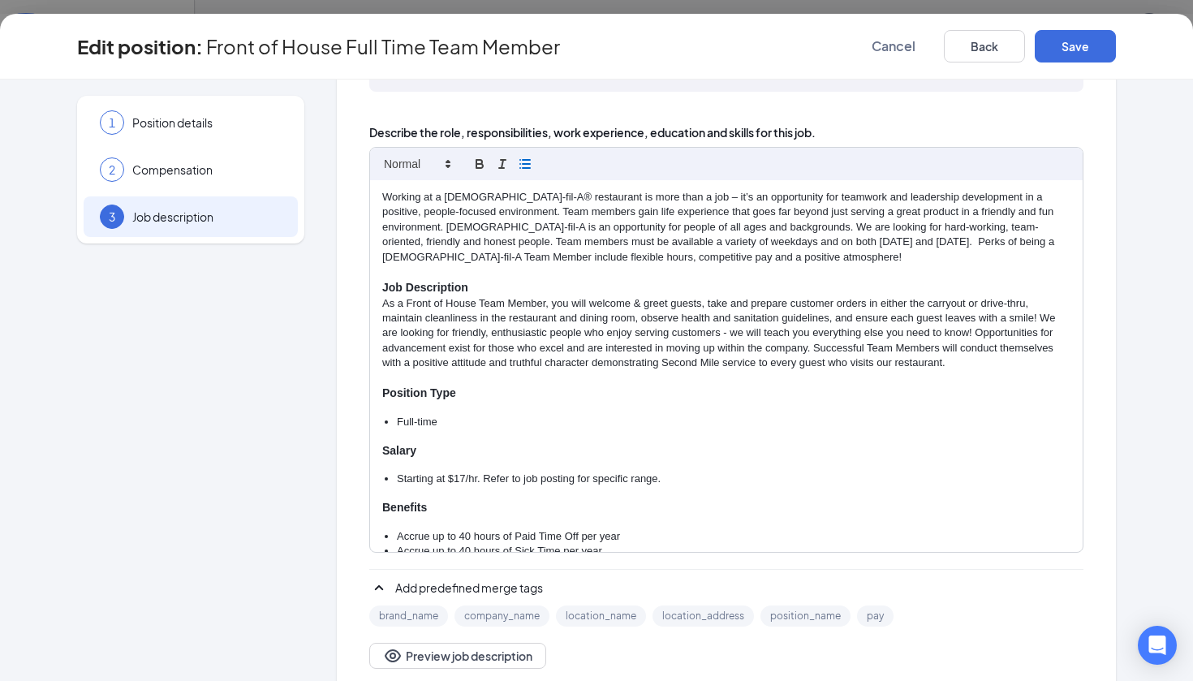
drag, startPoint x: 697, startPoint y: 463, endPoint x: 563, endPoint y: 457, distance: 134.9
click at [563, 457] on div "Working at a Chick-fil-A® restaurant is more than a job – it’s an opportunity f…" at bounding box center [726, 366] width 713 height 372
drag, startPoint x: 678, startPoint y: 470, endPoint x: 477, endPoint y: 469, distance: 201.3
click at [477, 472] on li "Starting at $17/hr. Refer to job posting for specific range." at bounding box center [734, 479] width 674 height 15
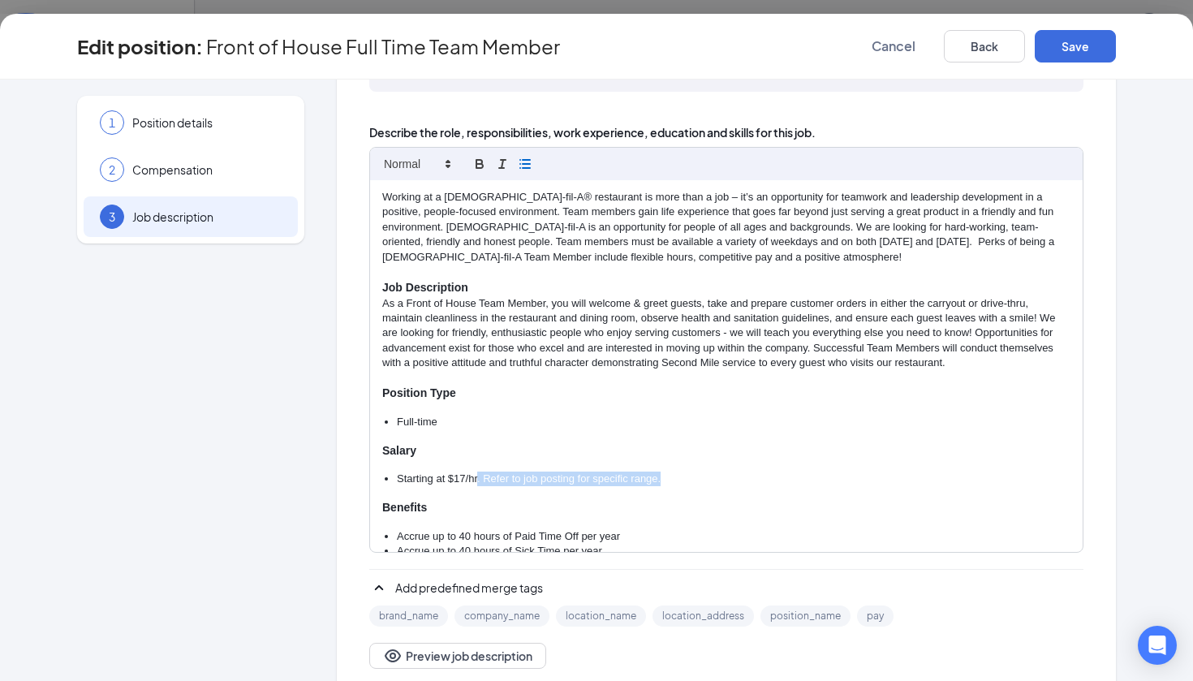
click at [518, 472] on li "Starting at $17/hr. Refer to job posting for specific range." at bounding box center [734, 479] width 674 height 15
click at [649, 472] on li "Starting at $17/hr. Refer to job posting for specific range." at bounding box center [734, 479] width 674 height 15
drag, startPoint x: 691, startPoint y: 467, endPoint x: 347, endPoint y: 434, distance: 345.8
click at [347, 434] on div "Job description Want some help writing your job description? BETA Let our AI wi…" at bounding box center [726, 290] width 779 height 824
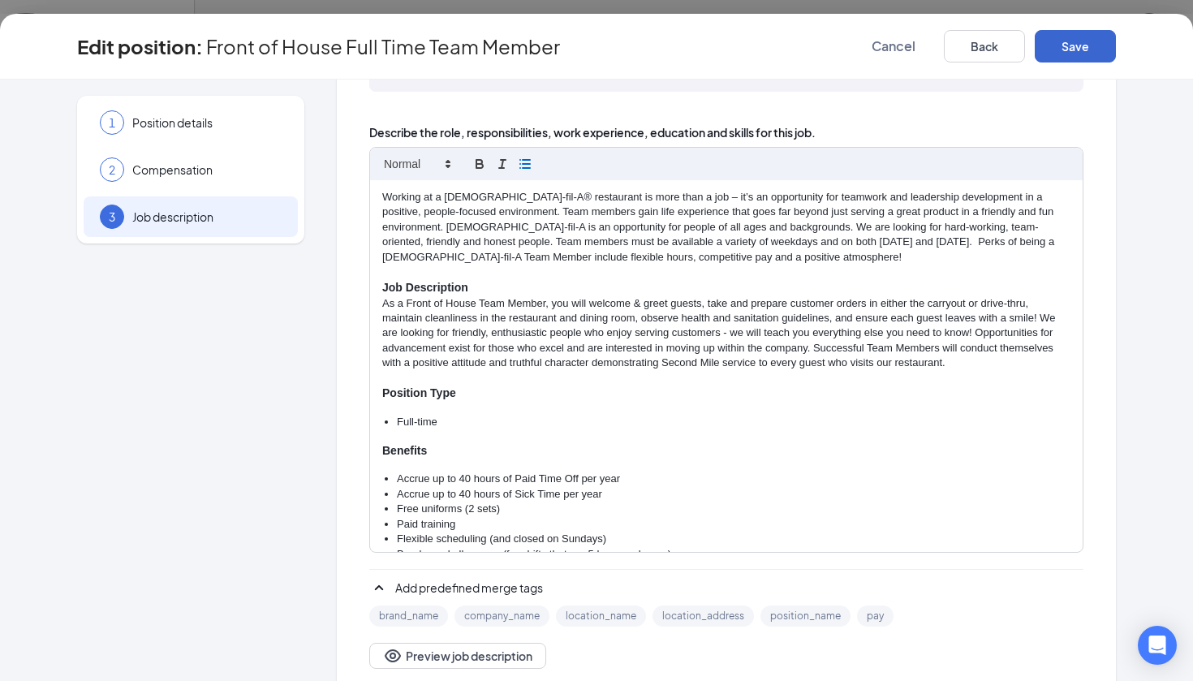
click at [1093, 45] on button "Save" at bounding box center [1075, 46] width 81 height 32
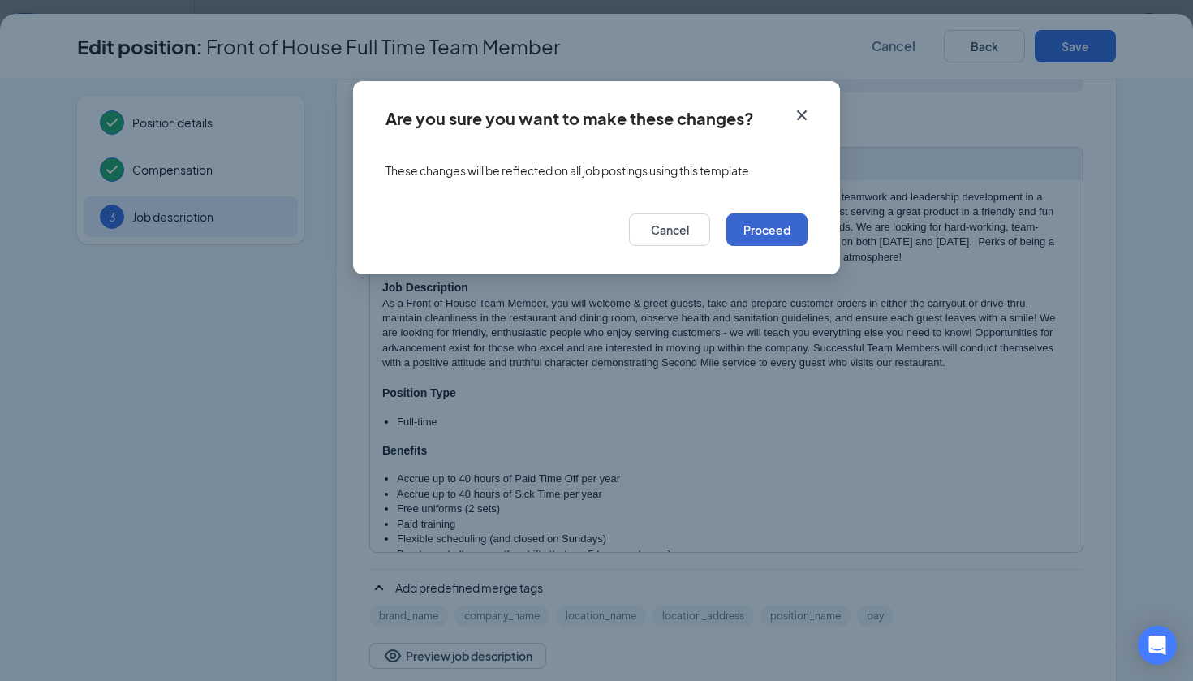
click at [776, 235] on button "Proceed" at bounding box center [767, 230] width 81 height 32
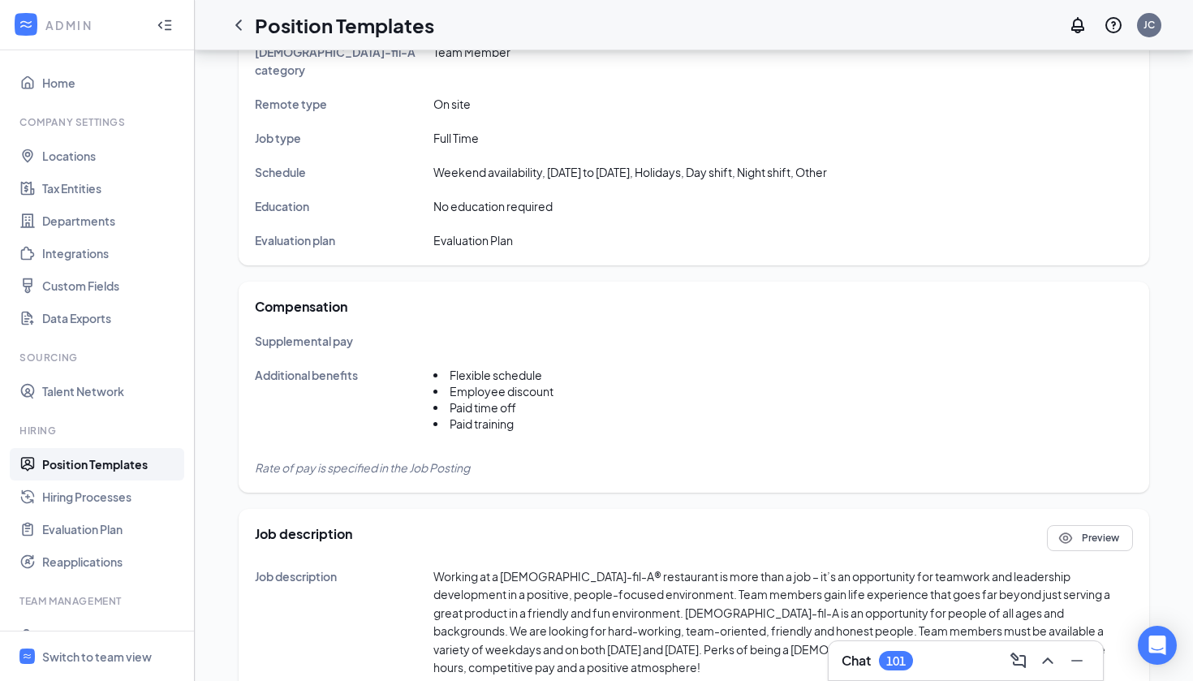
scroll to position [410, 0]
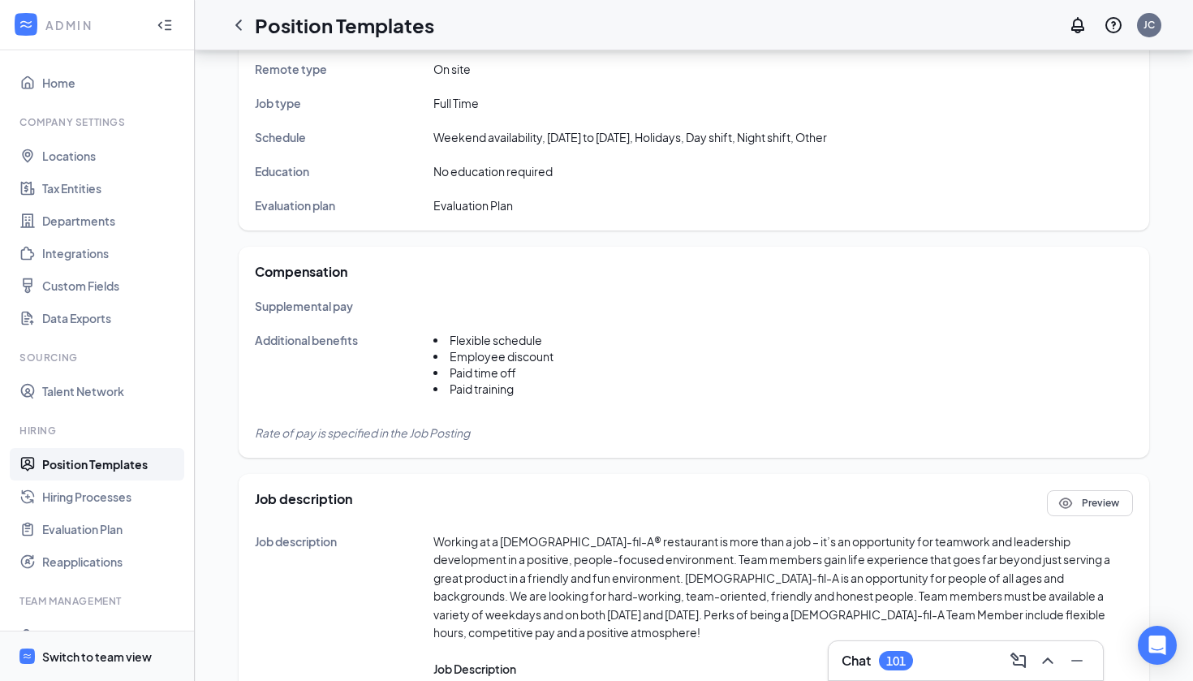
click at [123, 657] on div "Switch to team view" at bounding box center [97, 657] width 110 height 16
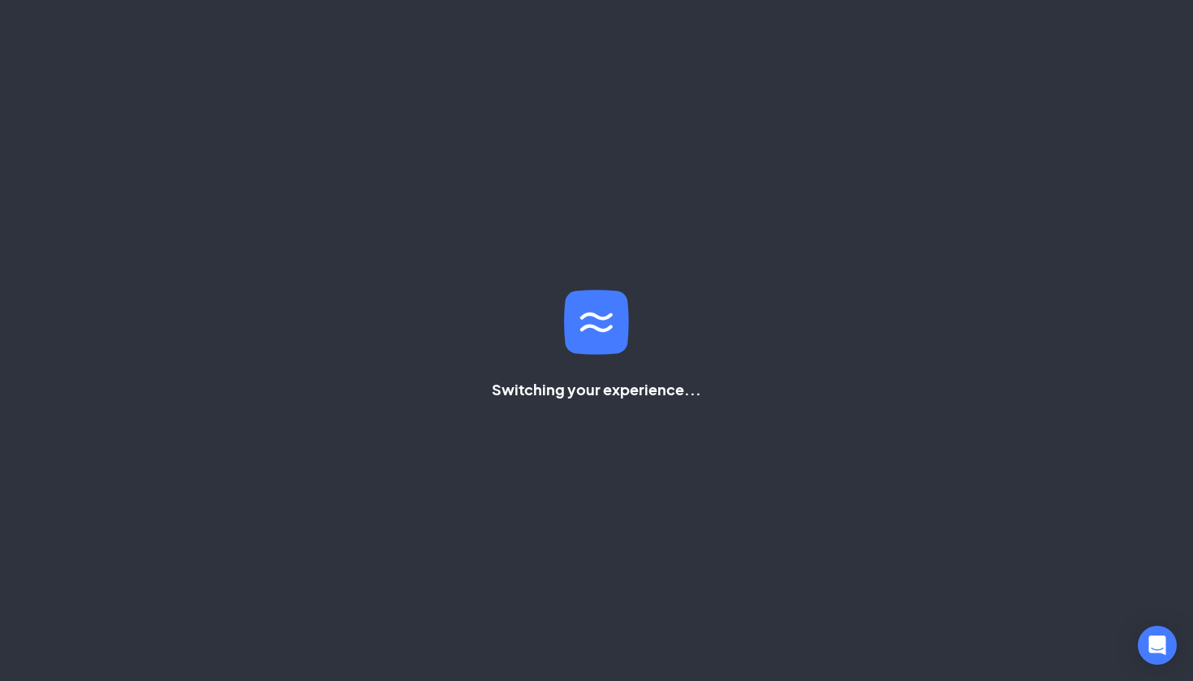
scroll to position [34, 0]
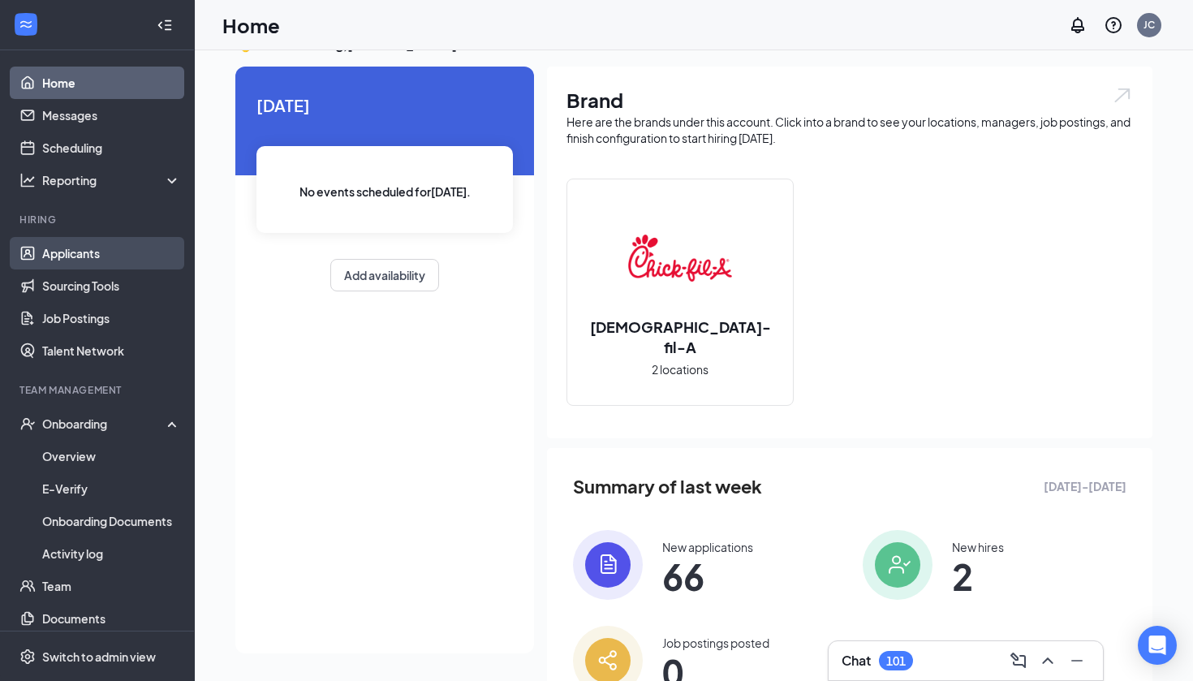
click at [101, 260] on link "Applicants" at bounding box center [111, 253] width 139 height 32
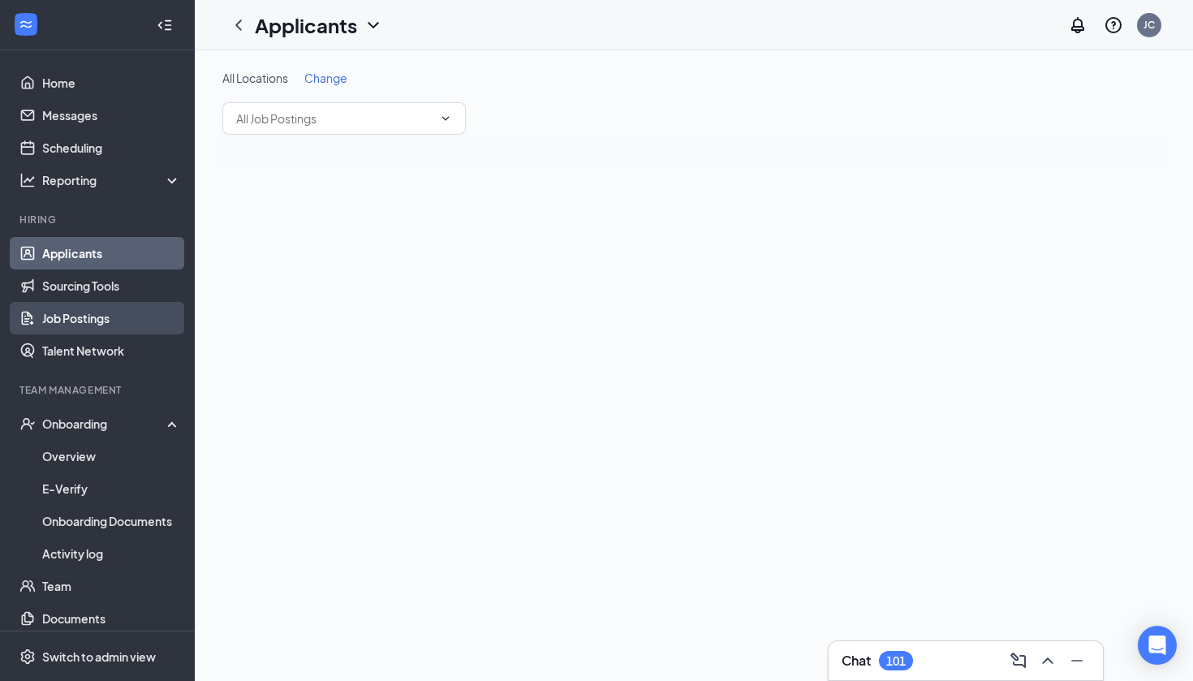
click at [100, 312] on link "Job Postings" at bounding box center [111, 318] width 139 height 32
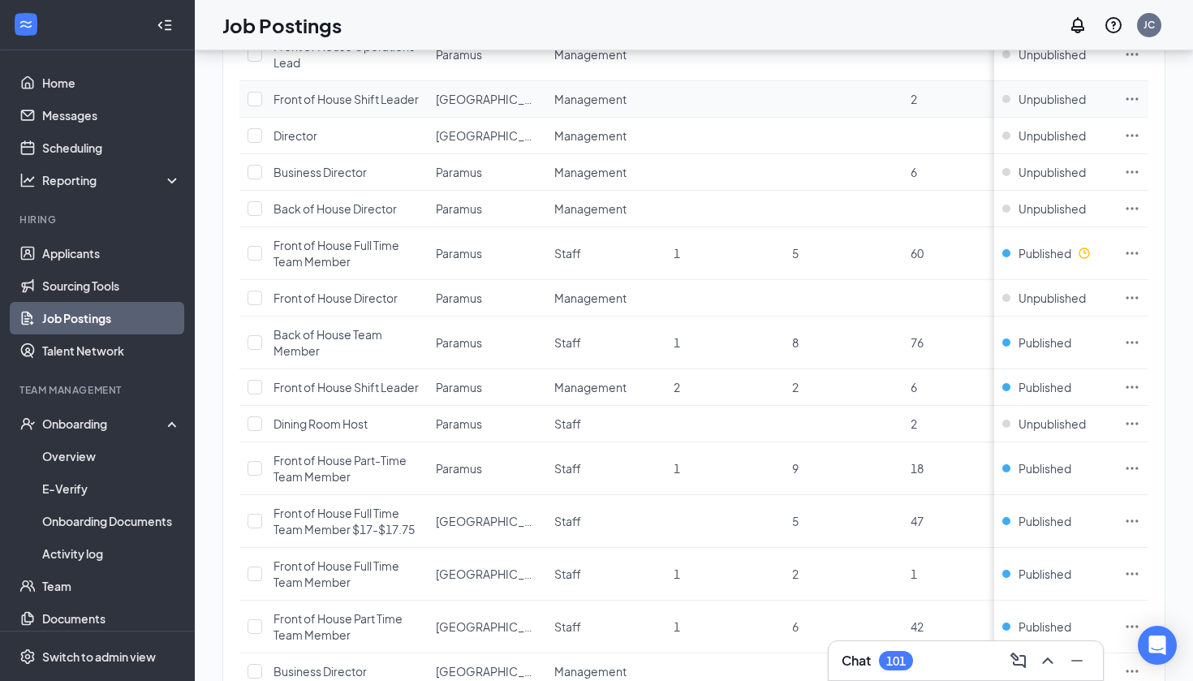
scroll to position [300, 0]
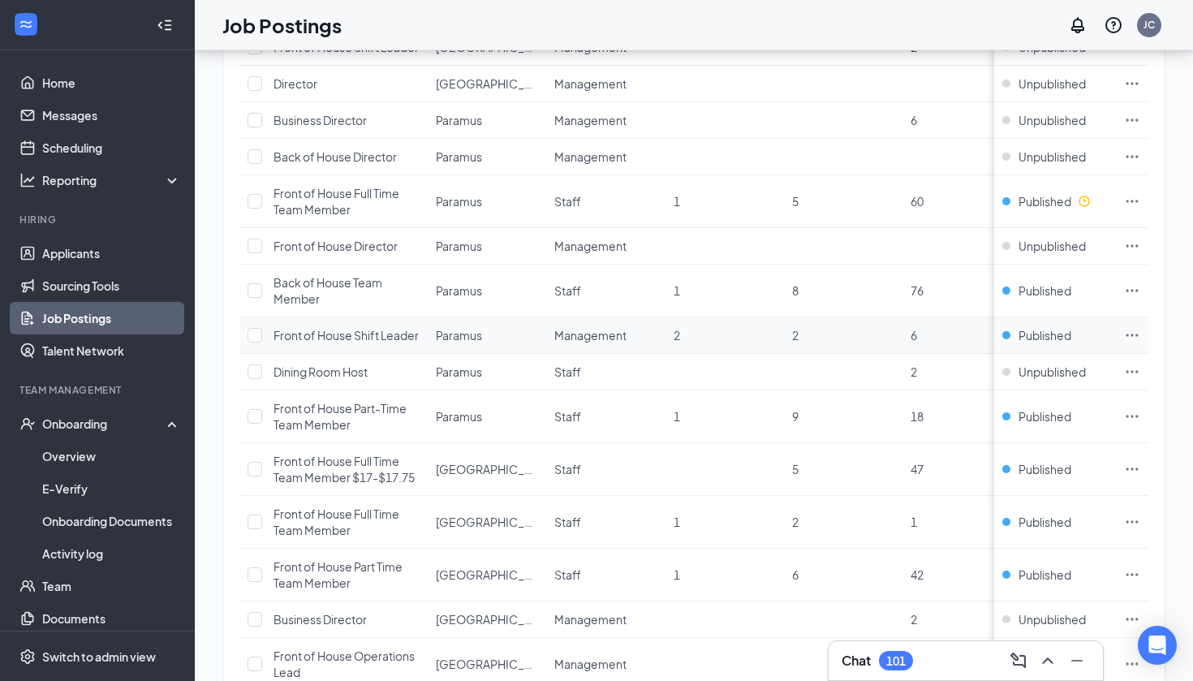
click at [365, 343] on span "Front of House Shift Leader" at bounding box center [346, 335] width 145 height 15
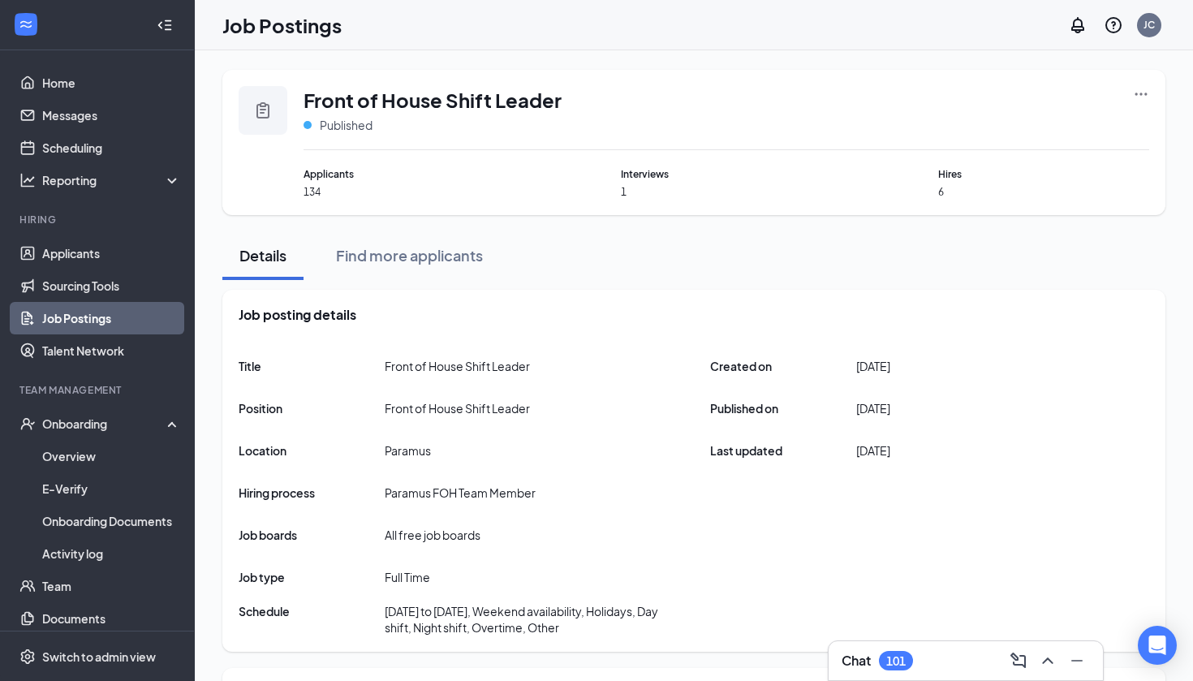
click at [1142, 97] on icon "Ellipses" at bounding box center [1141, 94] width 16 height 16
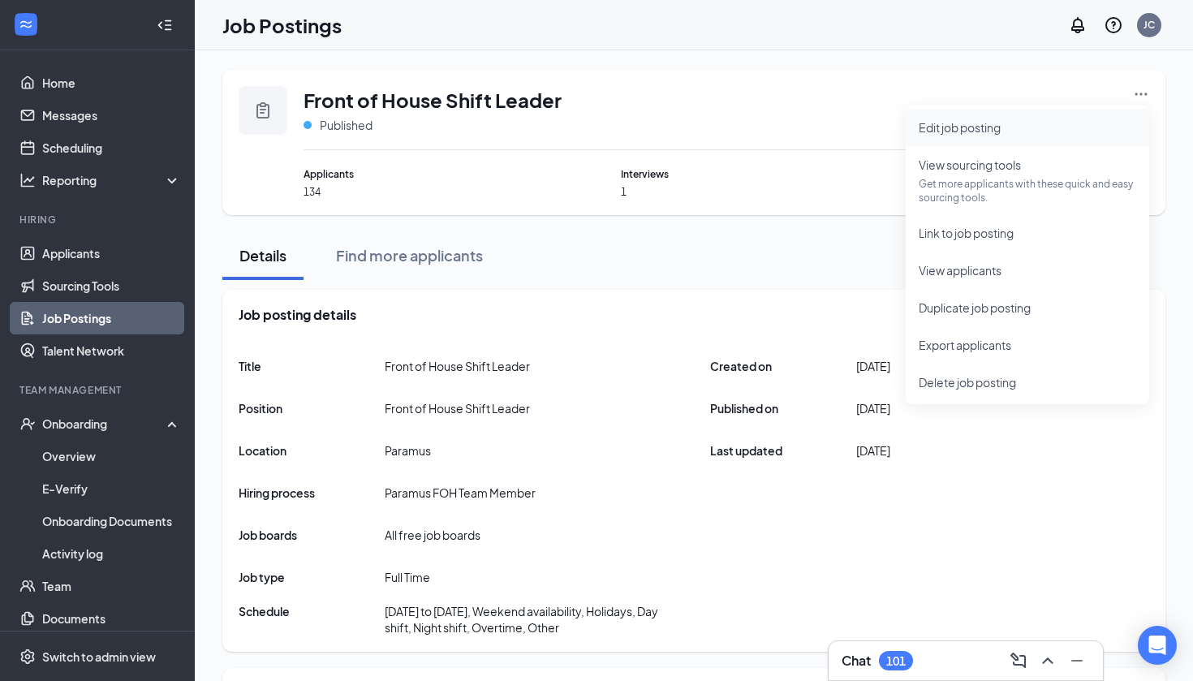
click at [943, 131] on span "Edit job posting" at bounding box center [960, 127] width 82 height 15
type input "Paramus"
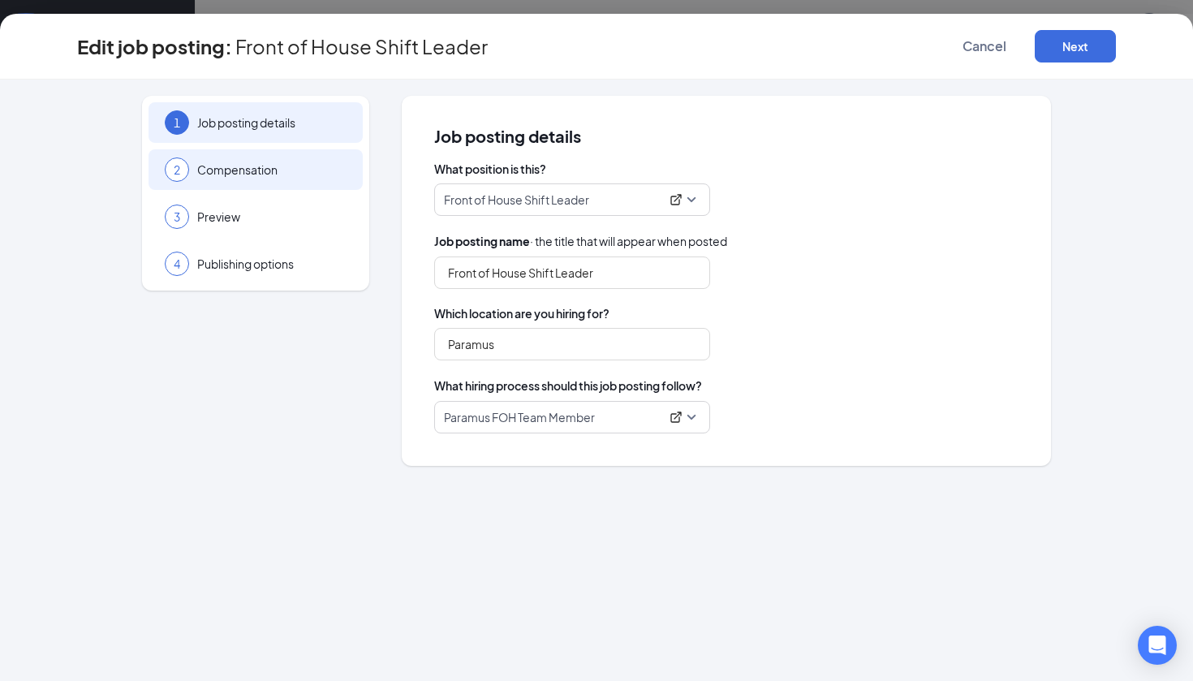
click at [286, 172] on span "Compensation" at bounding box center [271, 170] width 149 height 16
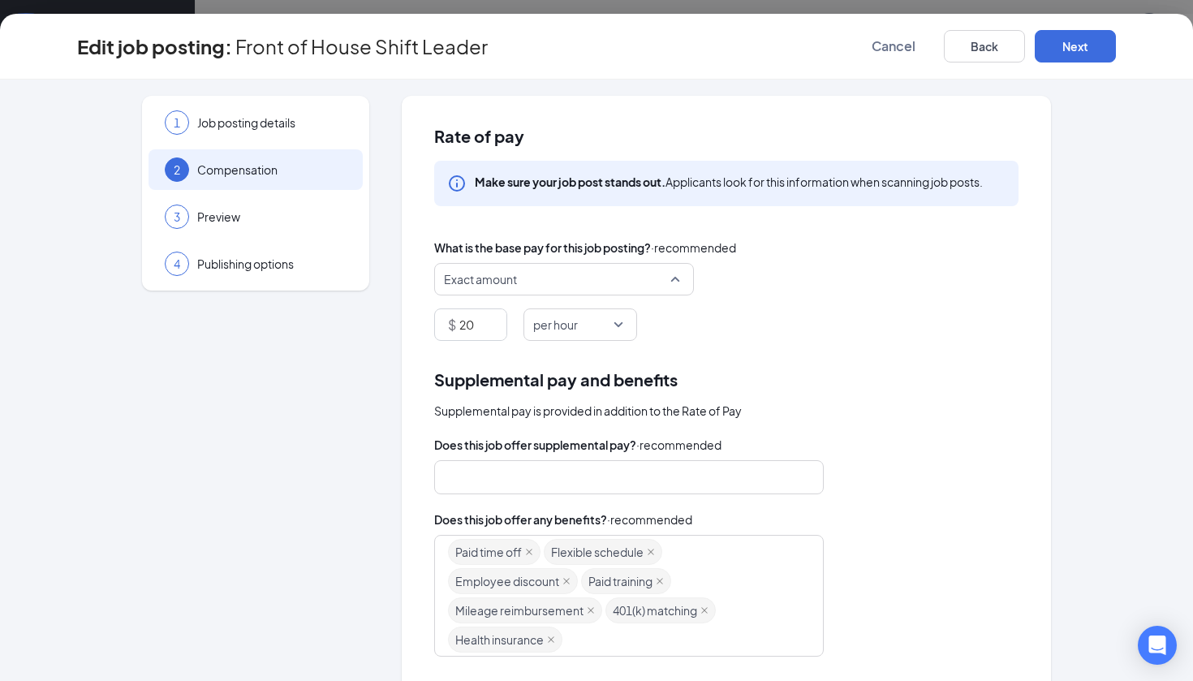
click at [529, 283] on span "Exact amount" at bounding box center [557, 279] width 226 height 31
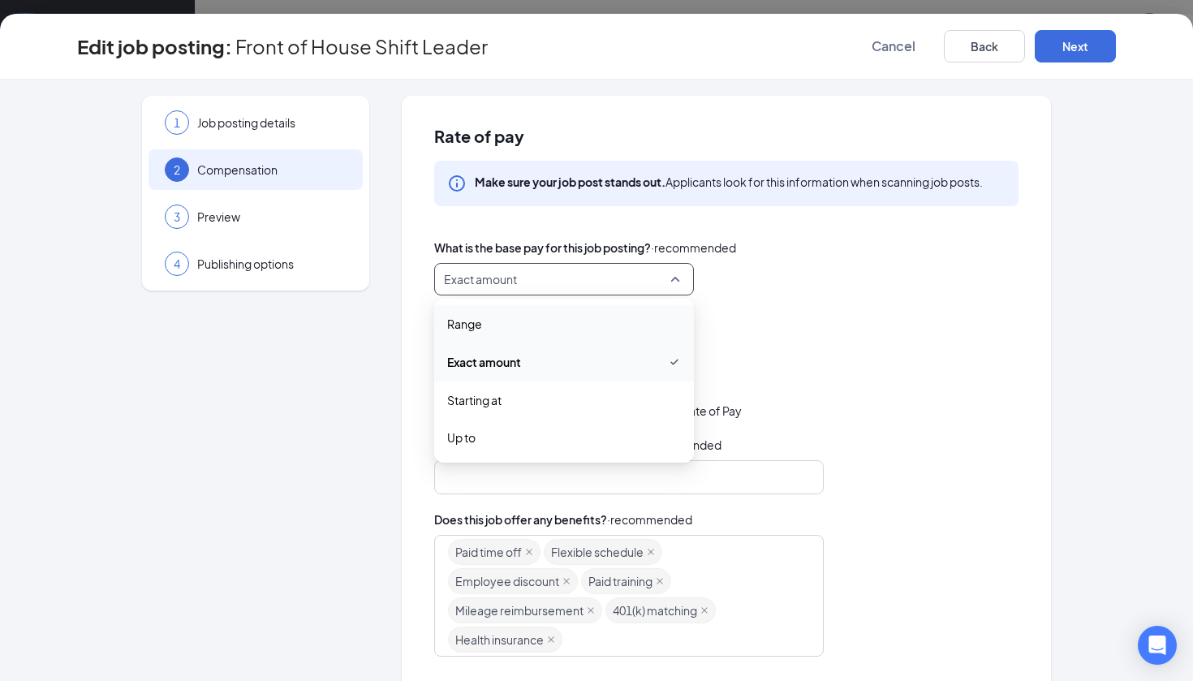
click at [533, 313] on div "Range" at bounding box center [564, 323] width 260 height 37
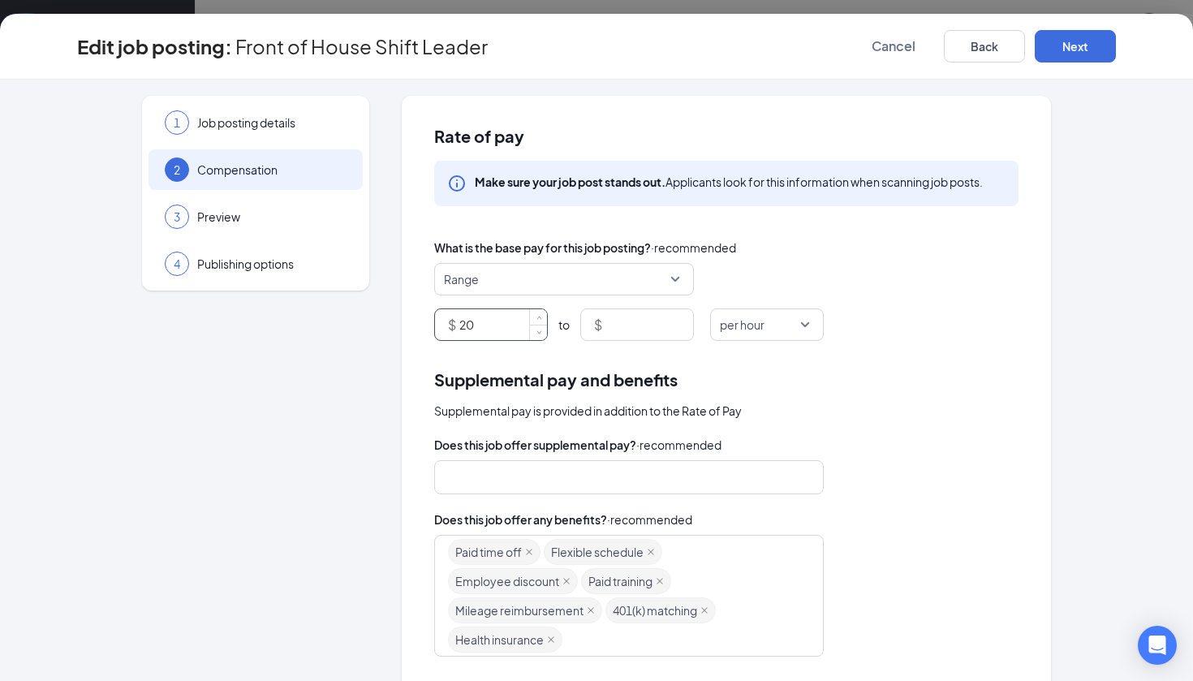
click at [503, 328] on input "20" at bounding box center [504, 324] width 88 height 31
click at [645, 320] on input at bounding box center [650, 324] width 88 height 31
type input "27.5"
click at [964, 374] on div "Supplemental pay and benefits" at bounding box center [726, 379] width 585 height 25
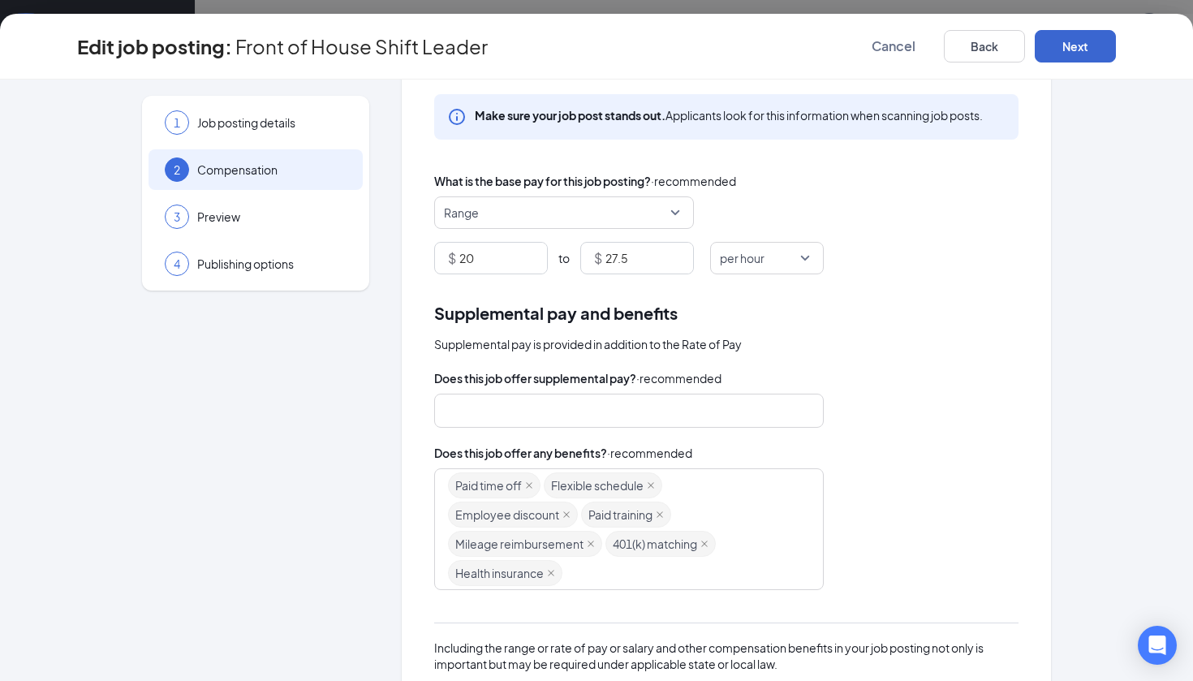
click at [1072, 61] on button "Next" at bounding box center [1075, 46] width 81 height 32
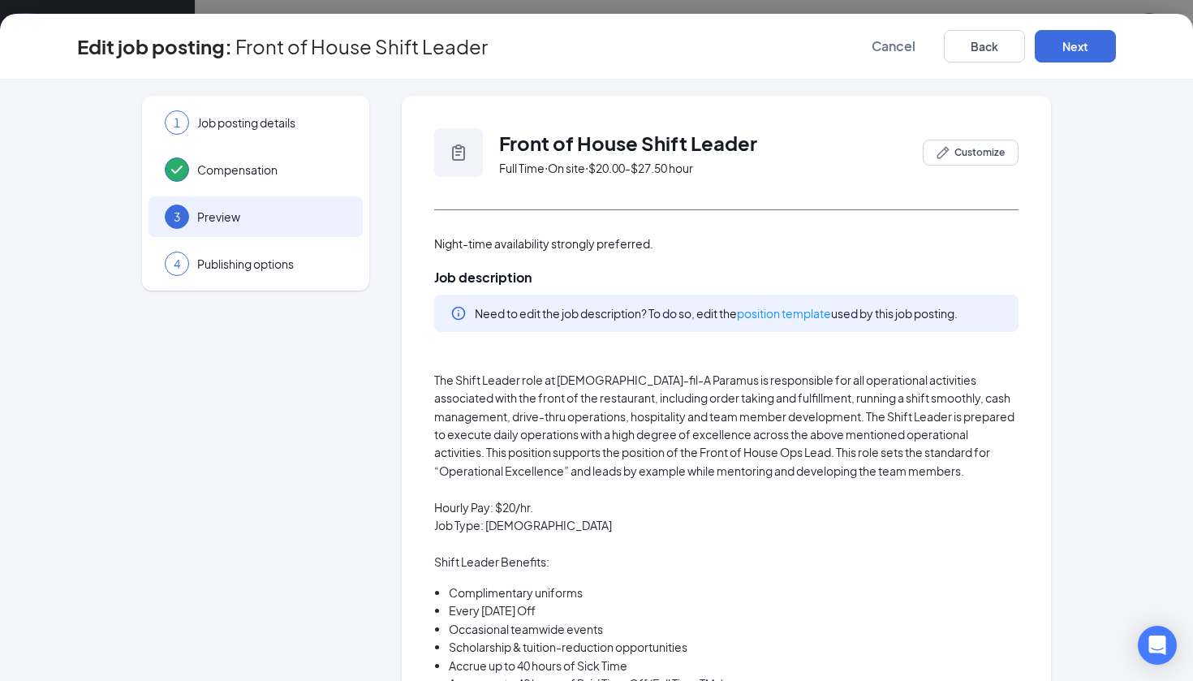
scroll to position [0, 0]
drag, startPoint x: 433, startPoint y: 505, endPoint x: 580, endPoint y: 505, distance: 146.9
click at [1081, 53] on button "Next" at bounding box center [1075, 46] width 81 height 32
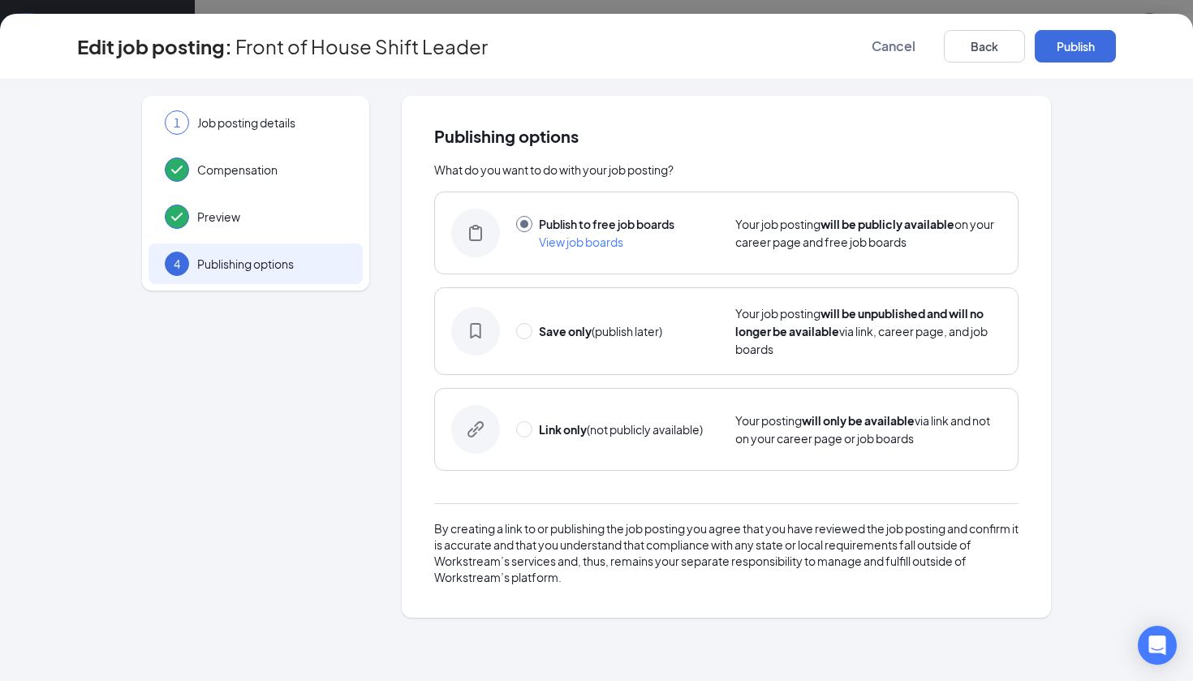
click at [1081, 53] on button "Publish" at bounding box center [1075, 46] width 81 height 32
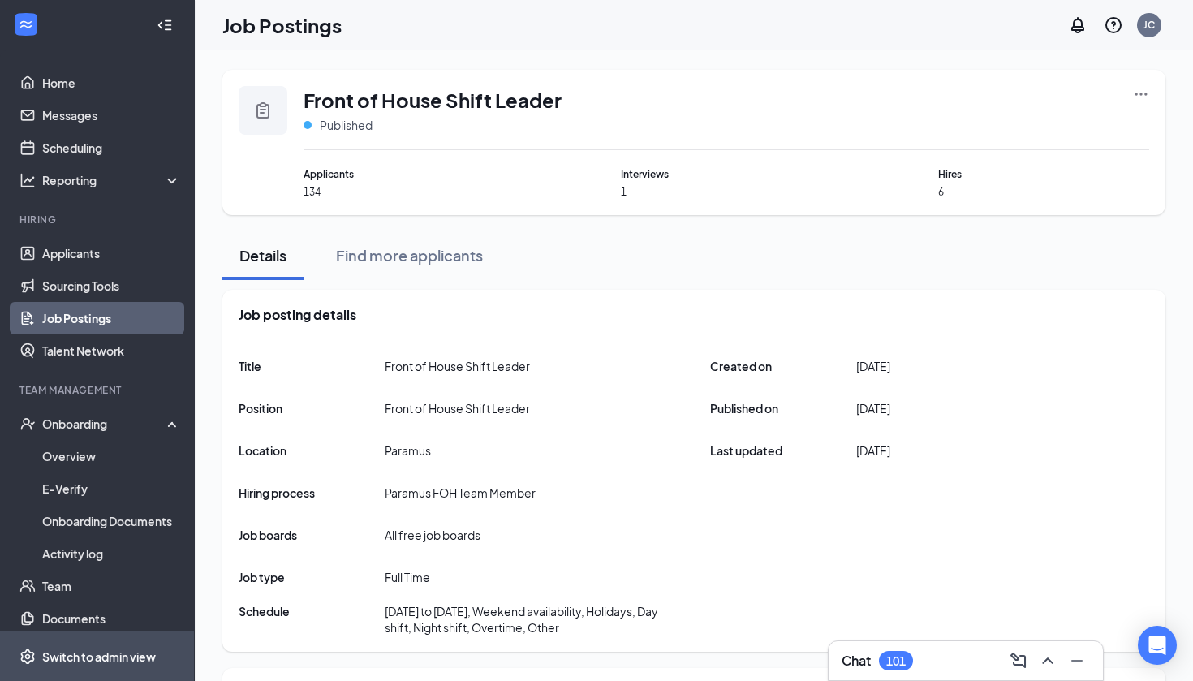
click at [119, 663] on div "Switch to admin view" at bounding box center [99, 657] width 114 height 16
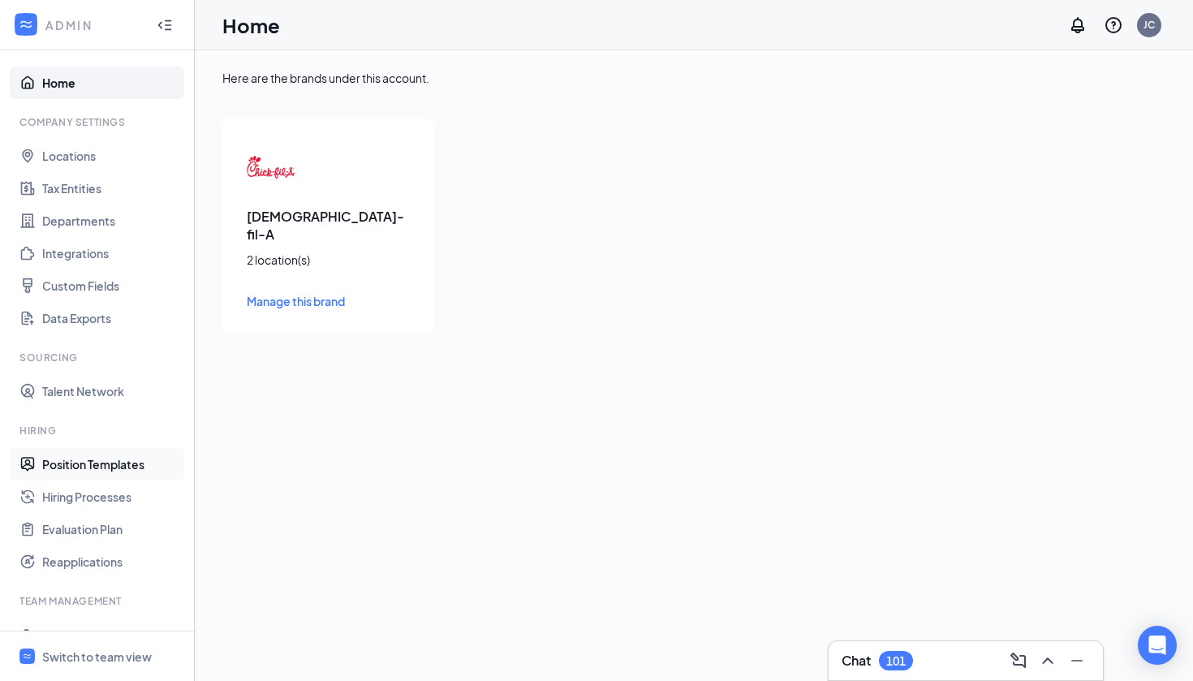
click at [61, 462] on link "Position Templates" at bounding box center [111, 464] width 139 height 32
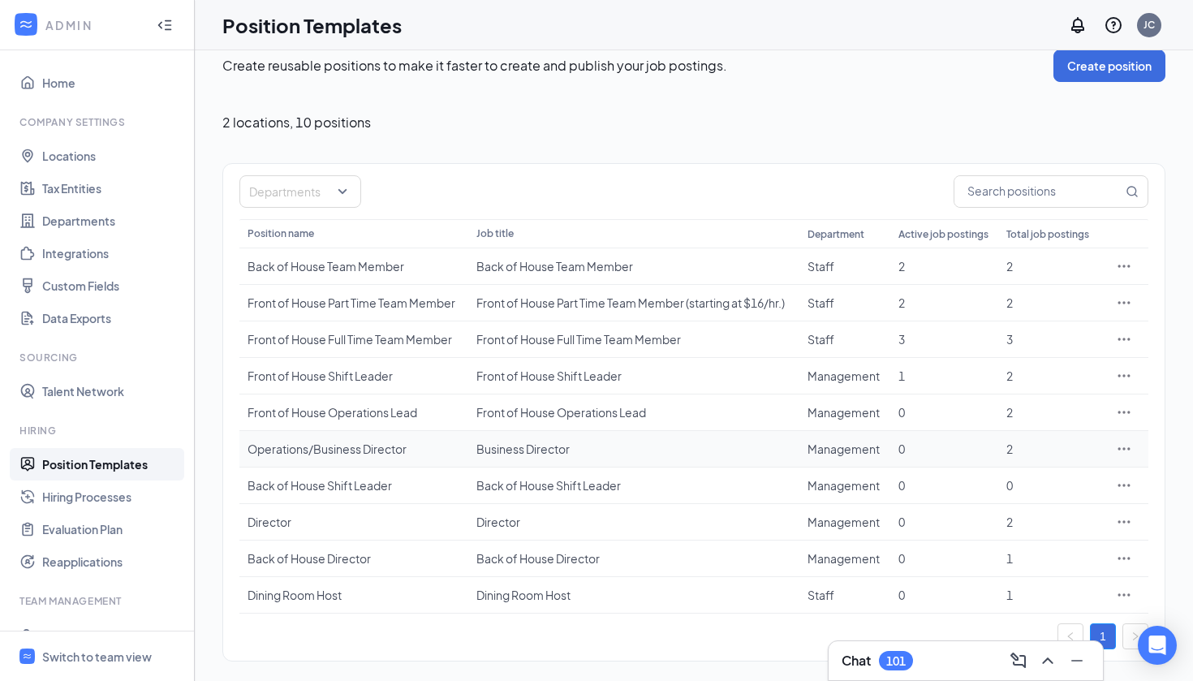
scroll to position [20, 0]
click at [372, 381] on div "Front of House Shift Leader" at bounding box center [354, 376] width 213 height 16
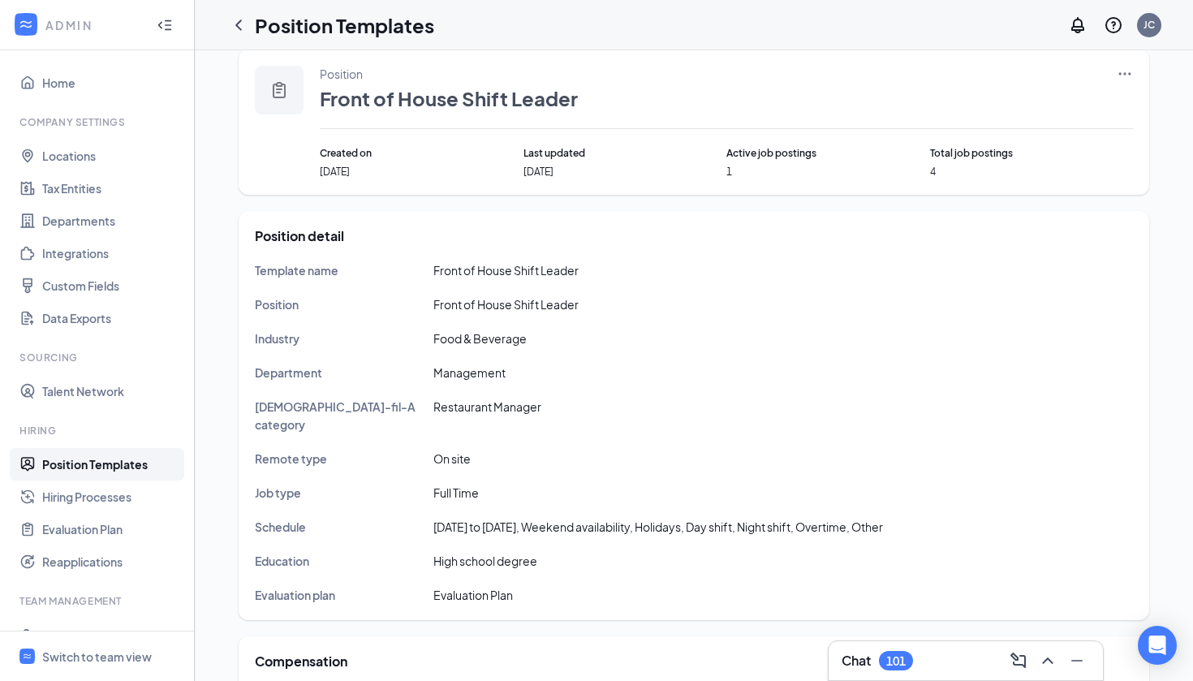
click at [1120, 76] on icon "Ellipses" at bounding box center [1125, 74] width 16 height 16
click at [1055, 114] on span "Edit" at bounding box center [1051, 107] width 140 height 18
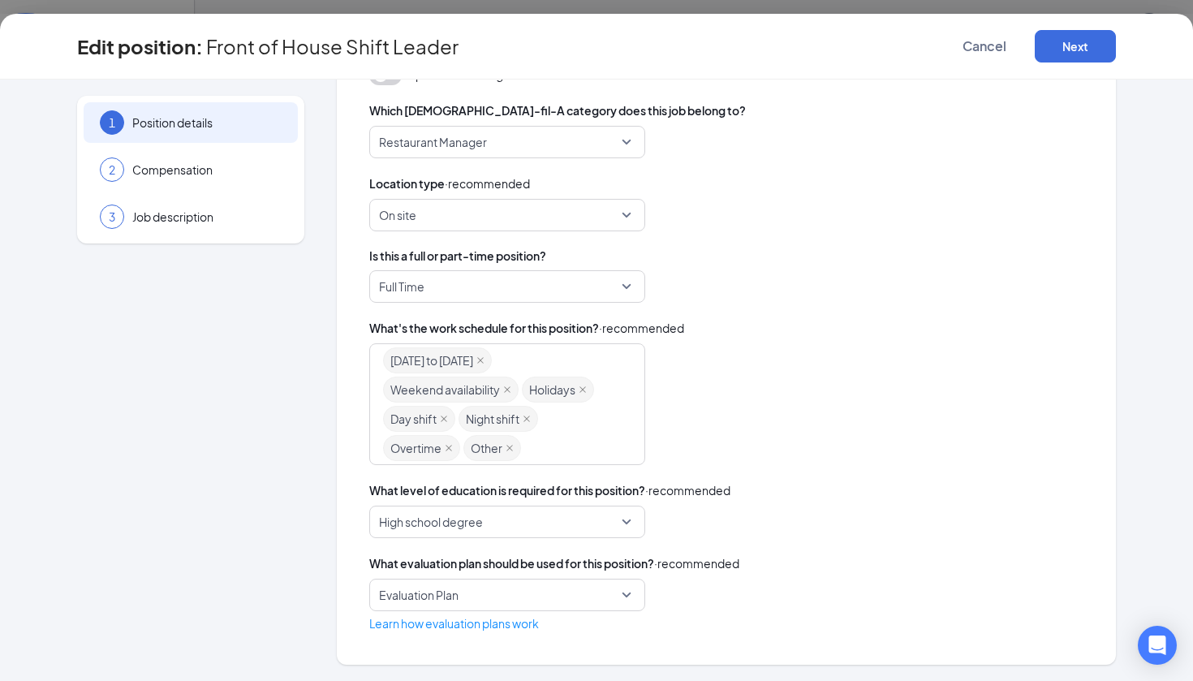
scroll to position [422, 0]
click at [206, 168] on span "Compensation" at bounding box center [206, 170] width 149 height 16
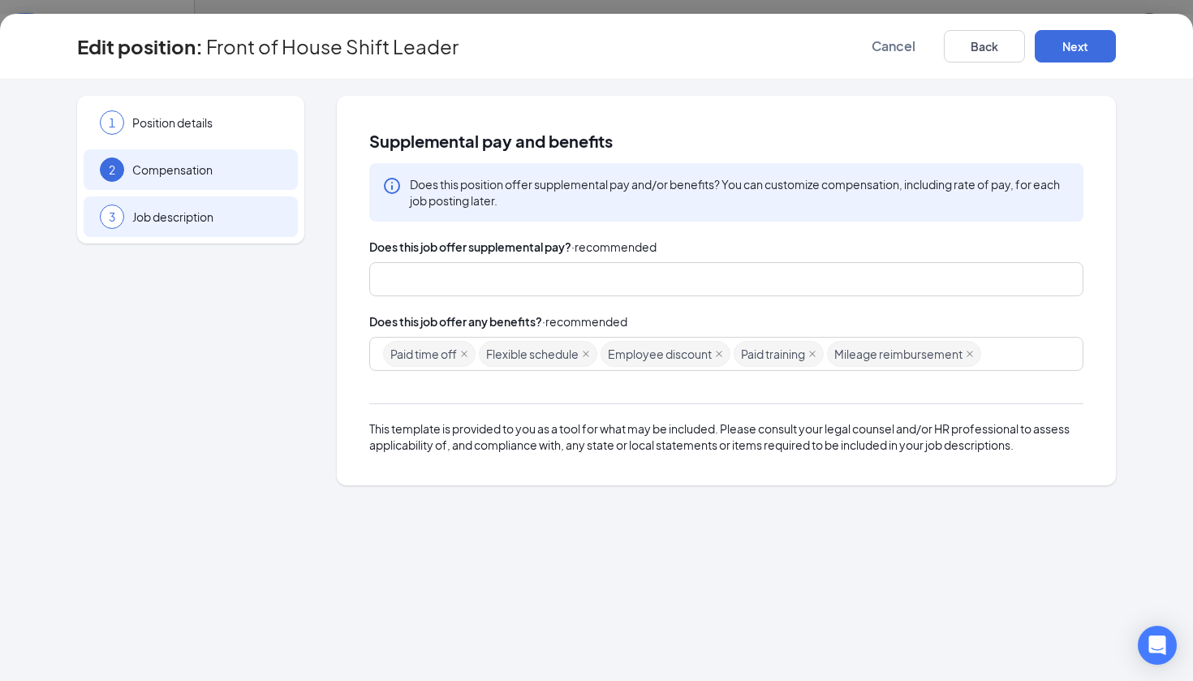
click at [227, 235] on div "3 Job description" at bounding box center [191, 216] width 214 height 41
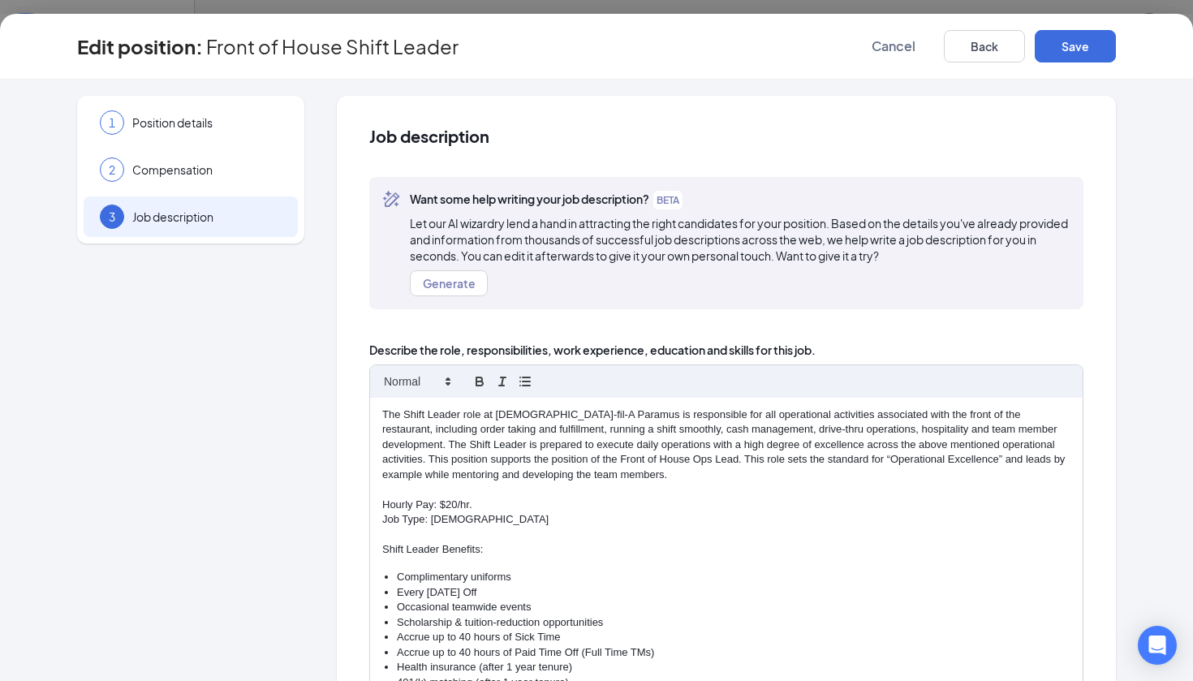
click at [442, 500] on p "Hourly Pay: $20/hr." at bounding box center [726, 505] width 688 height 15
click at [1089, 48] on button "Save" at bounding box center [1075, 46] width 81 height 32
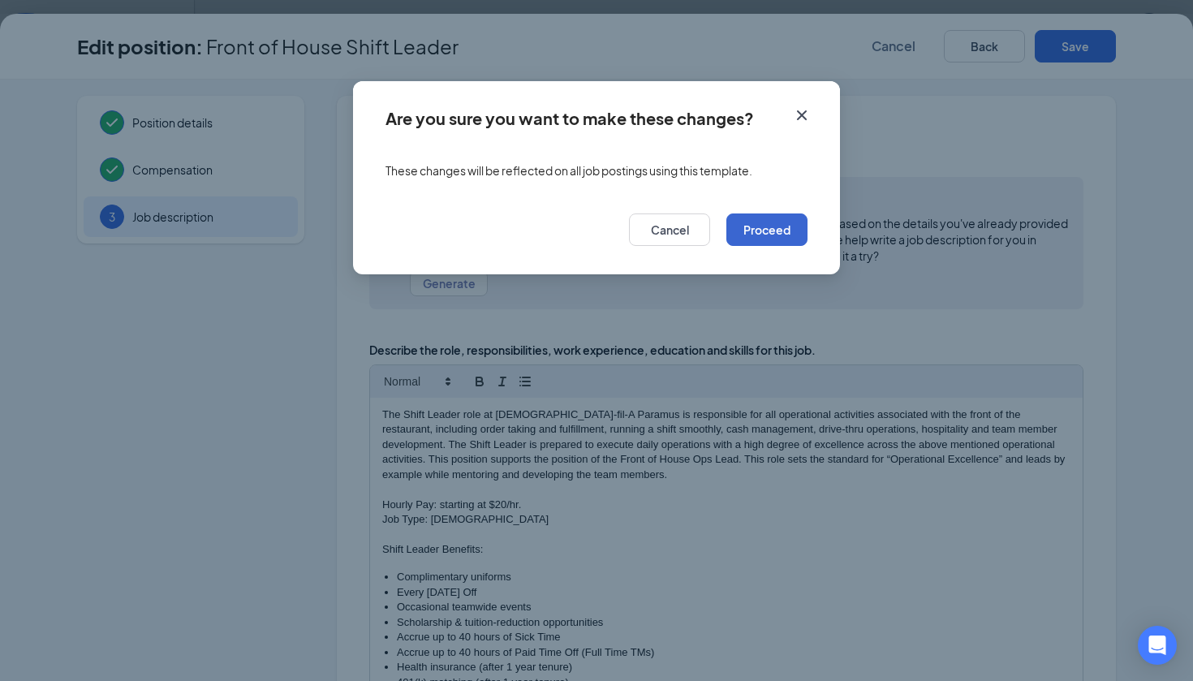
click at [796, 214] on button "Proceed" at bounding box center [767, 230] width 81 height 32
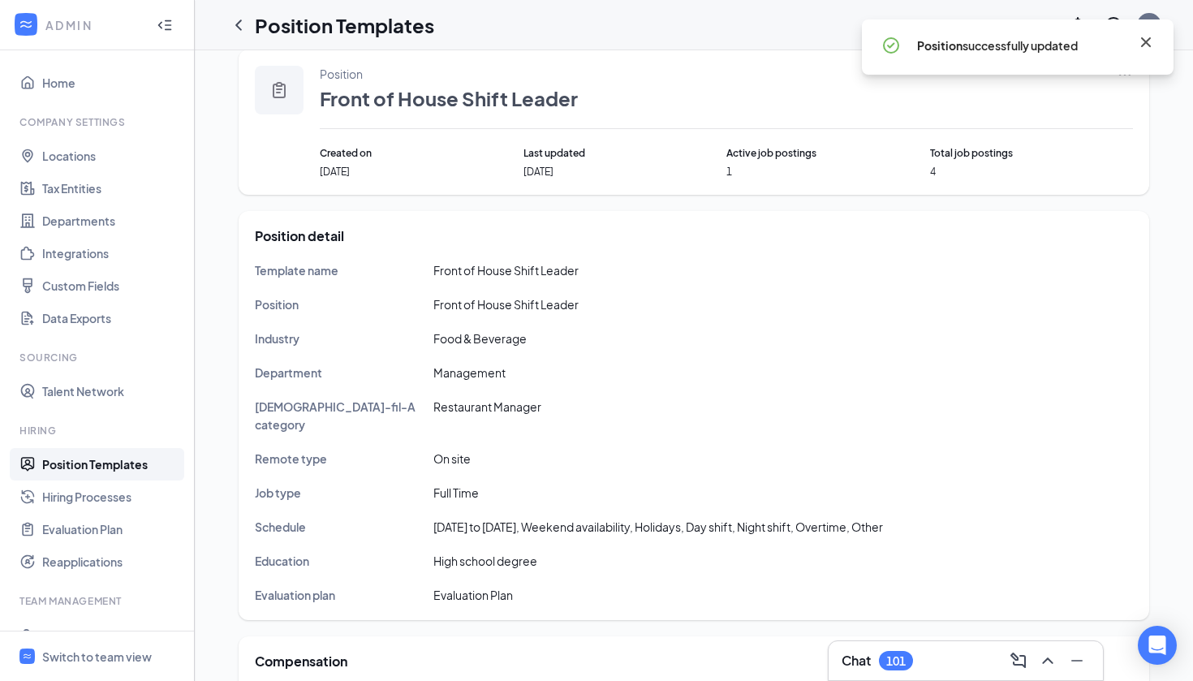
click at [1145, 50] on icon "Cross" at bounding box center [1146, 41] width 19 height 19
